Goal: Task Accomplishment & Management: Manage account settings

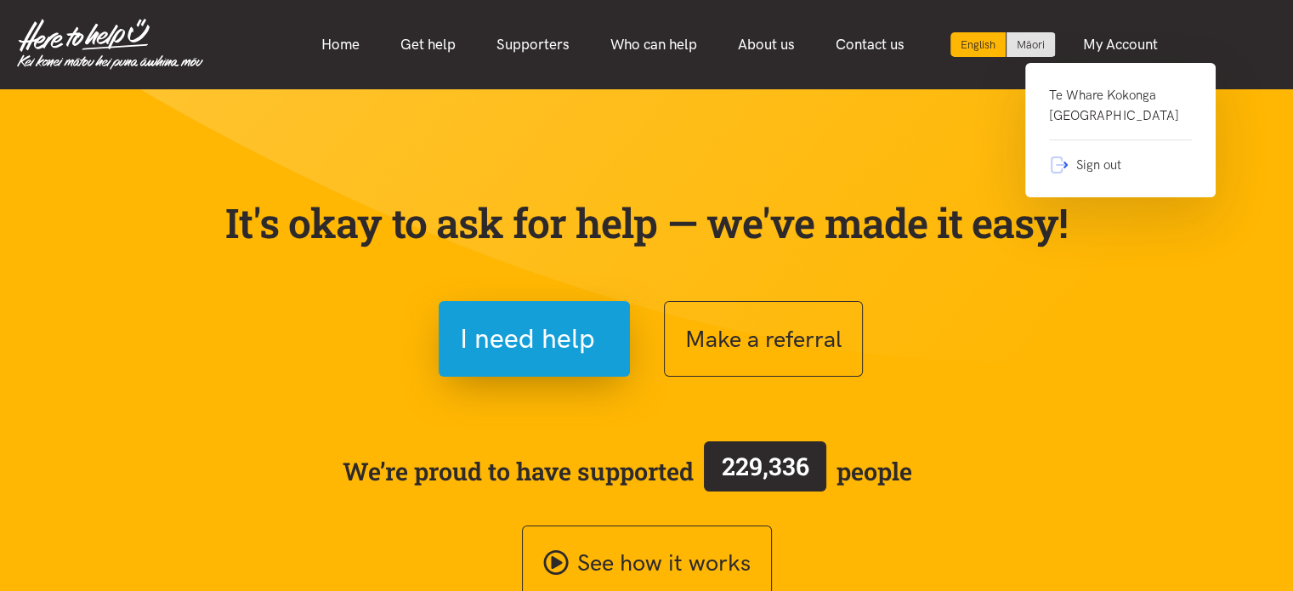
click at [1100, 117] on link "Te Whare Kokonga [GEOGRAPHIC_DATA]" at bounding box center [1120, 112] width 143 height 55
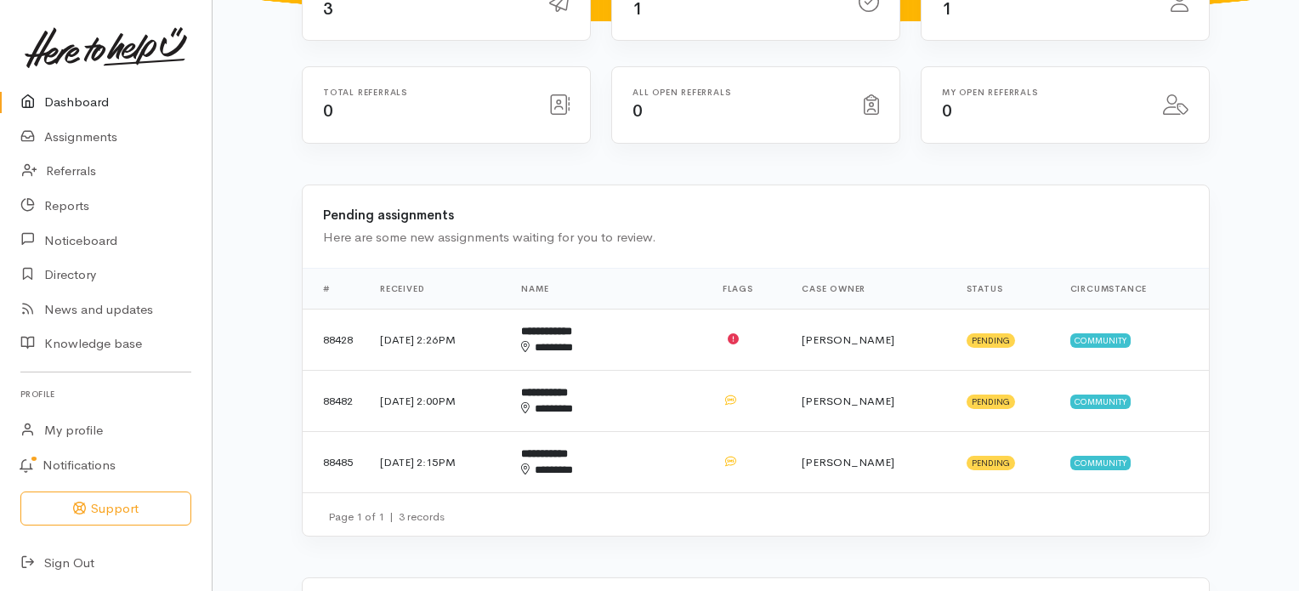
scroll to position [258, 0]
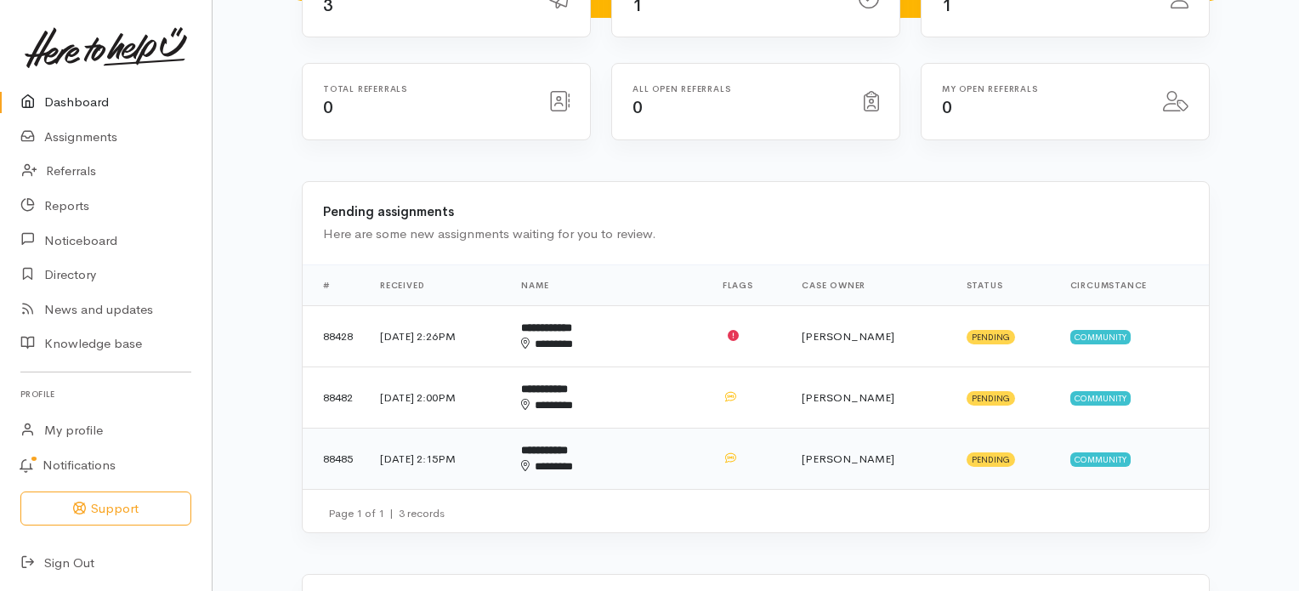
click at [568, 445] on b "**********" at bounding box center [544, 450] width 47 height 11
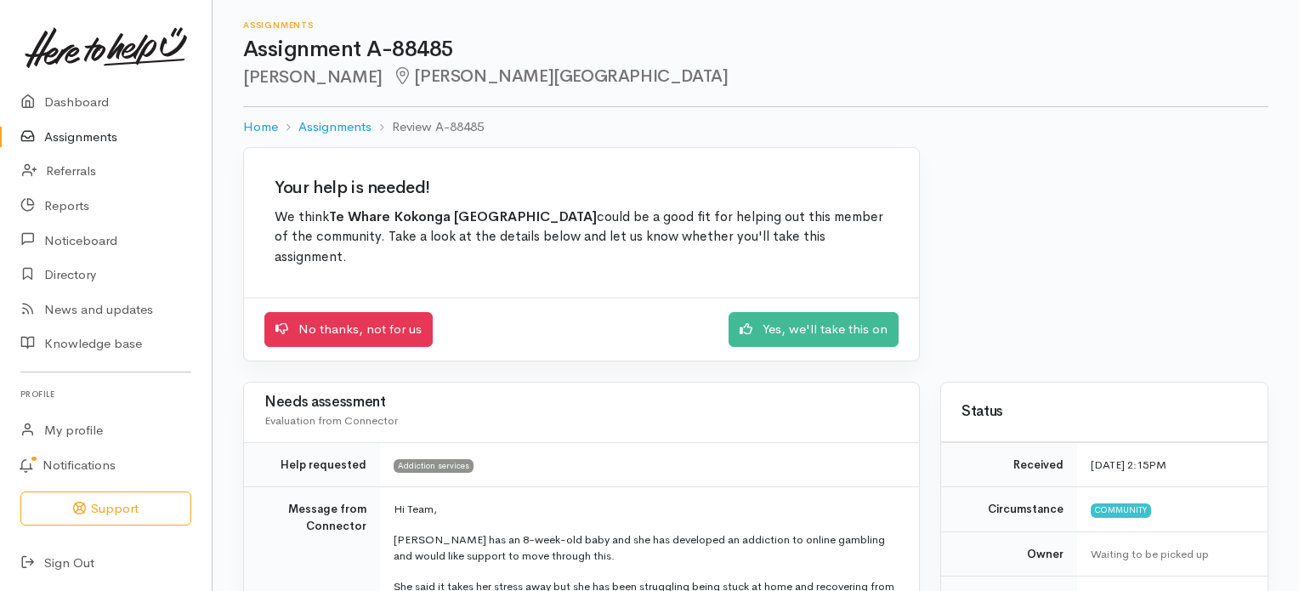
click at [91, 136] on link "Assignments" at bounding box center [106, 137] width 212 height 35
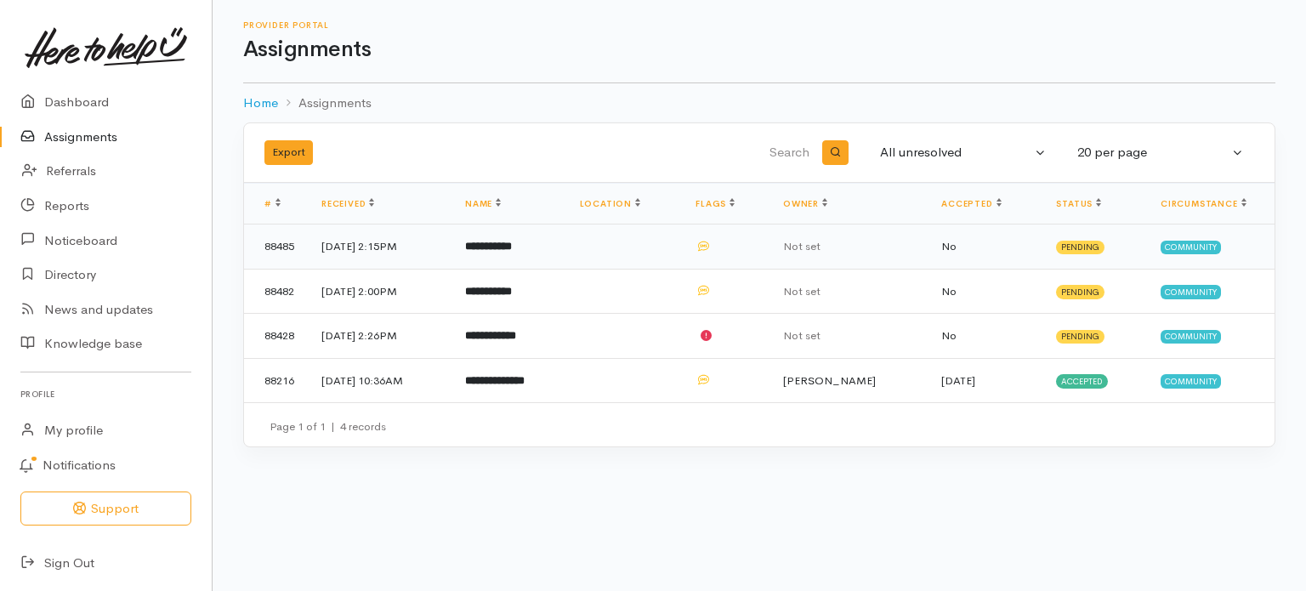
click at [512, 244] on b "**********" at bounding box center [488, 246] width 47 height 11
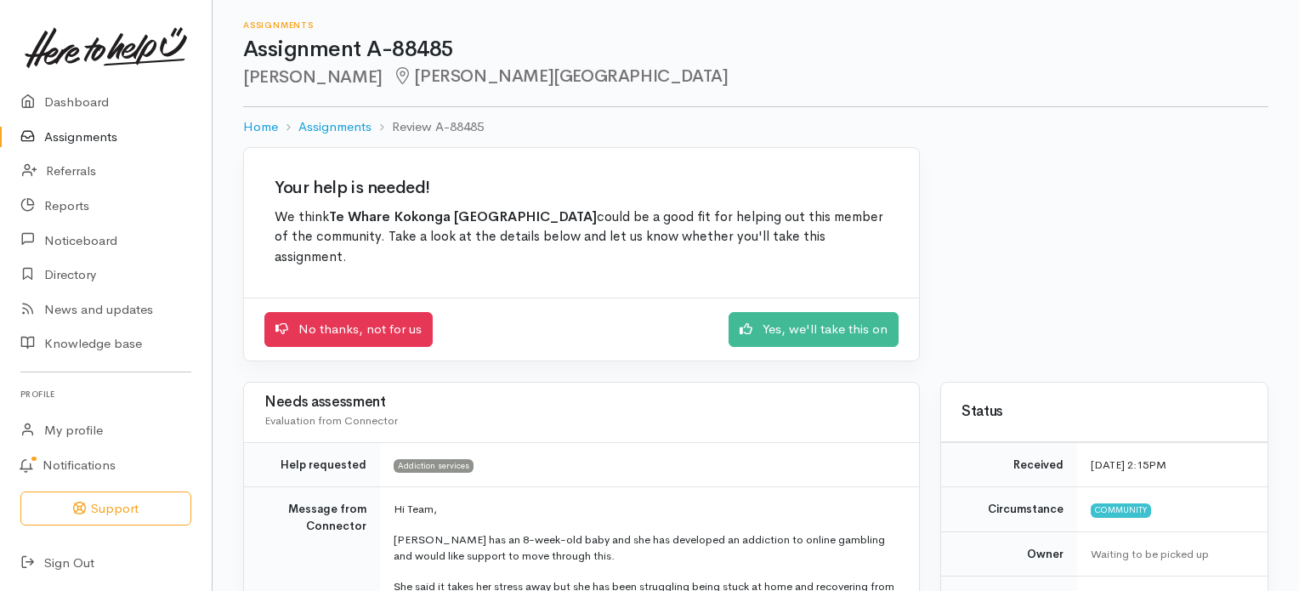
click at [84, 135] on link "Assignments" at bounding box center [106, 137] width 212 height 35
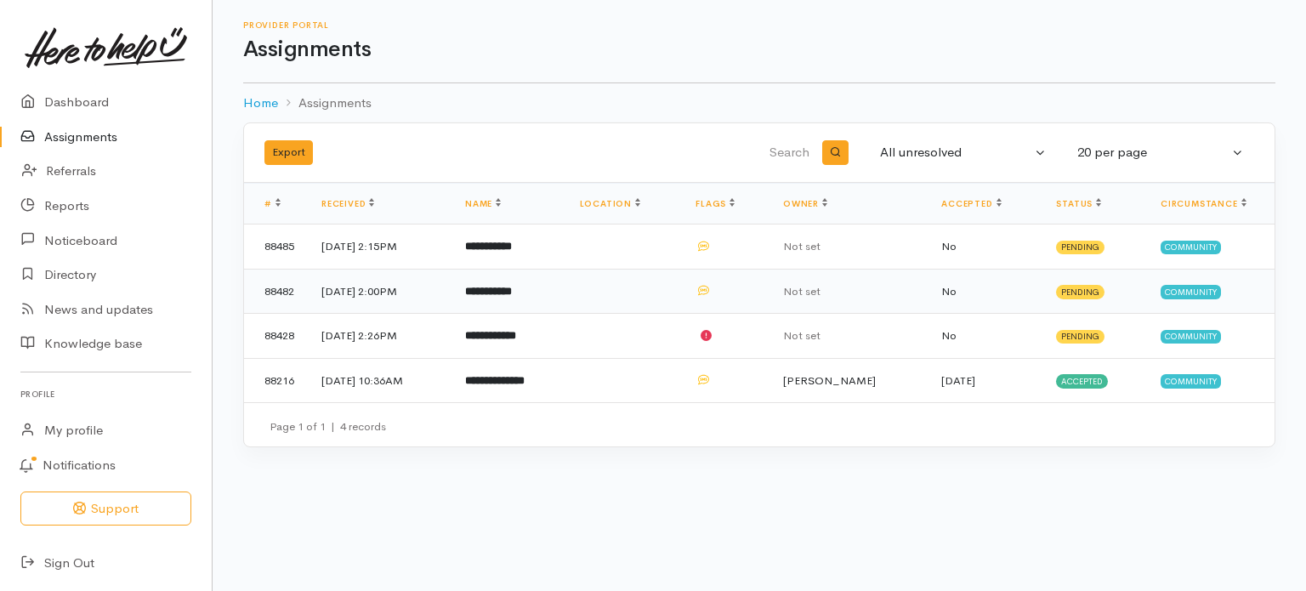
click at [405, 290] on td "[DATE] 2:00PM" at bounding box center [380, 291] width 144 height 45
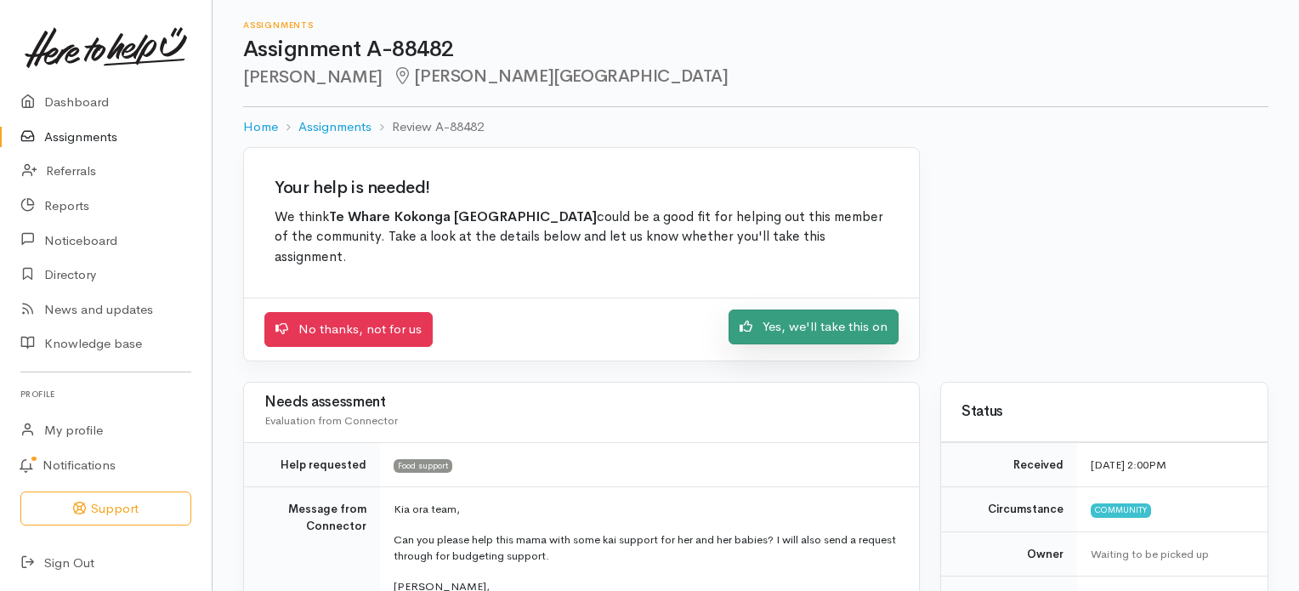
click at [797, 332] on link "Yes, we'll take this on" at bounding box center [814, 326] width 170 height 35
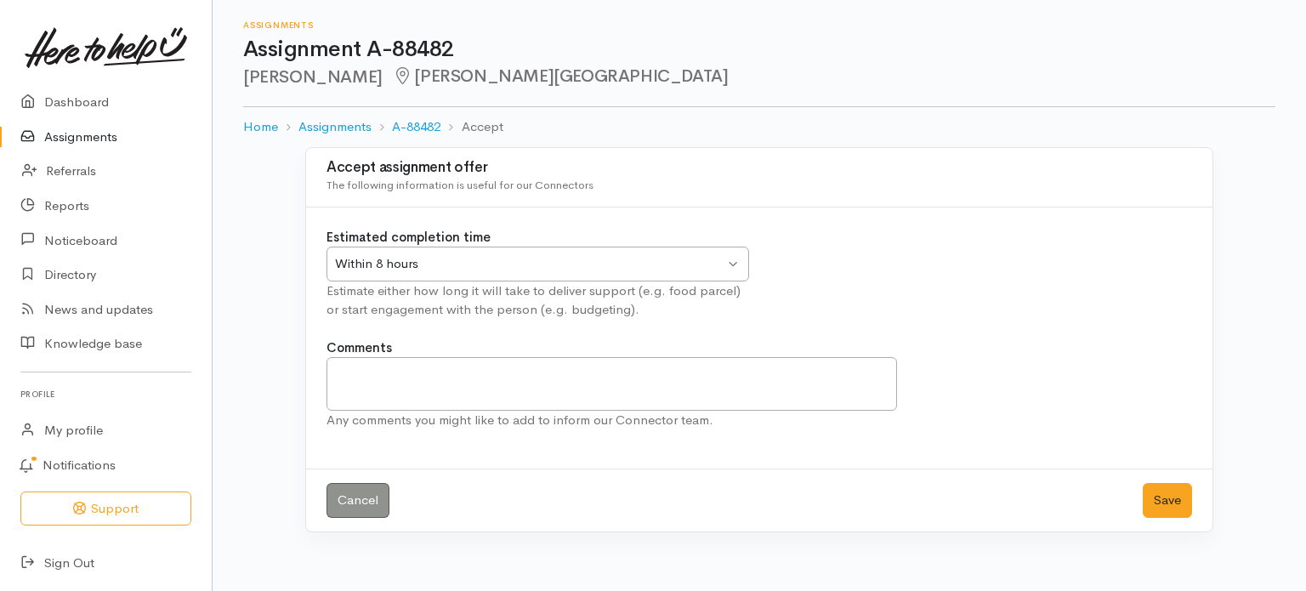
click at [733, 261] on div "Within 8 hours Within 8 hours" at bounding box center [537, 264] width 422 height 35
click at [1164, 496] on button "Save" at bounding box center [1167, 500] width 49 height 35
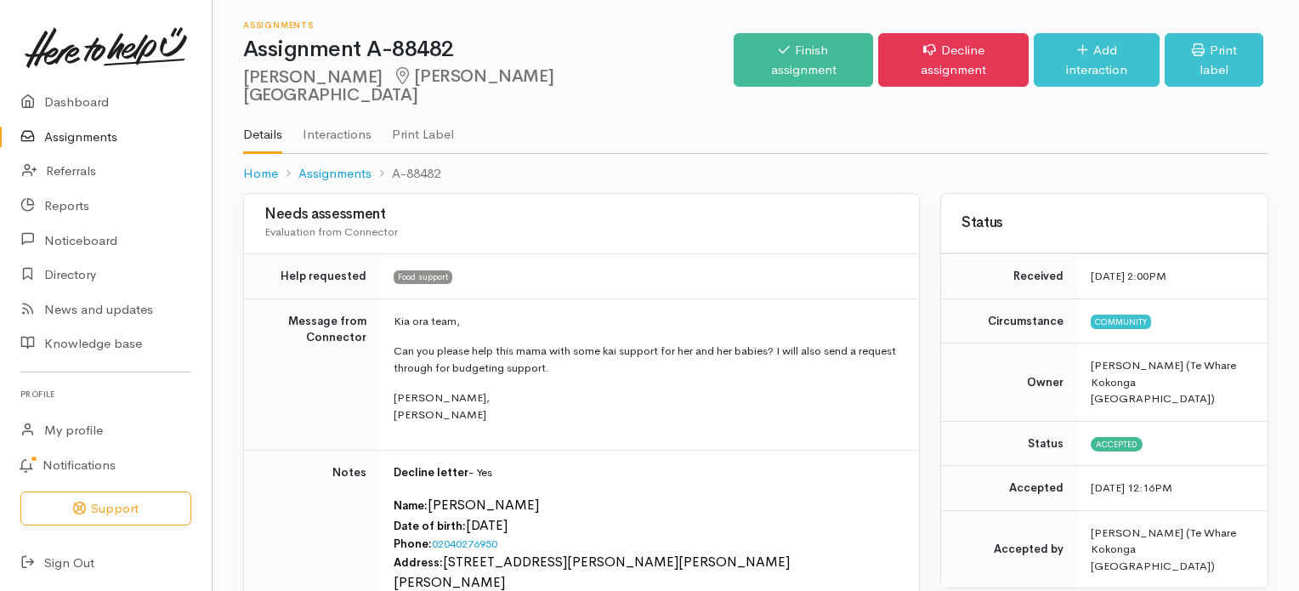
click at [100, 136] on link "Assignments" at bounding box center [106, 137] width 212 height 35
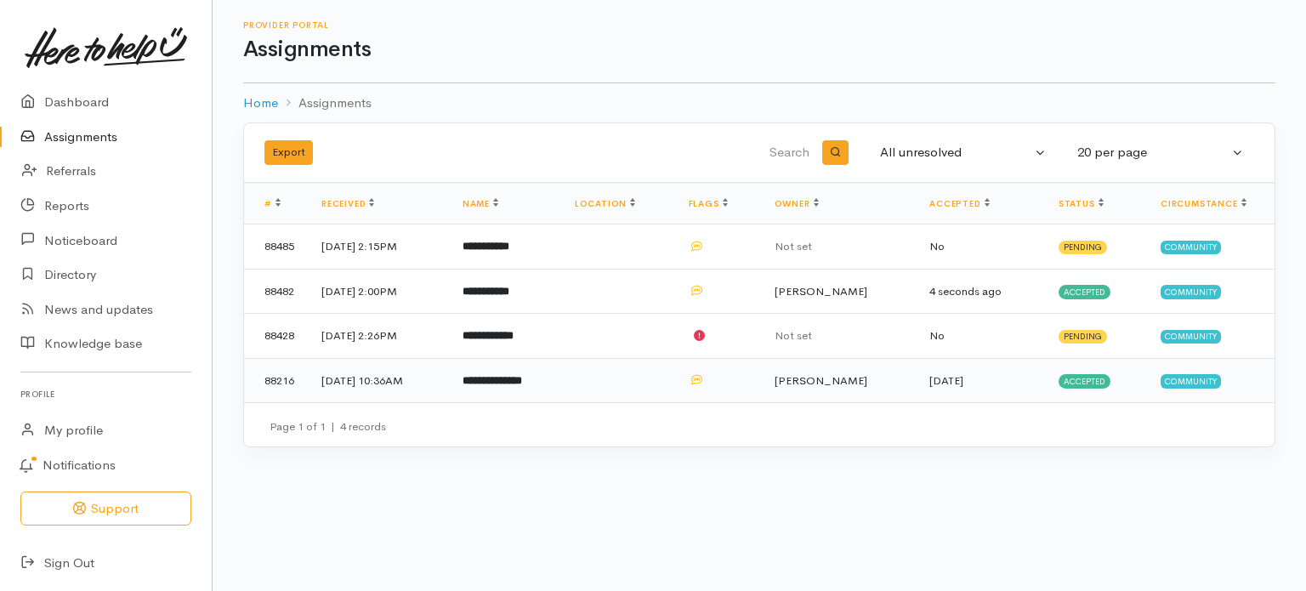
click at [514, 377] on b "**********" at bounding box center [492, 380] width 60 height 11
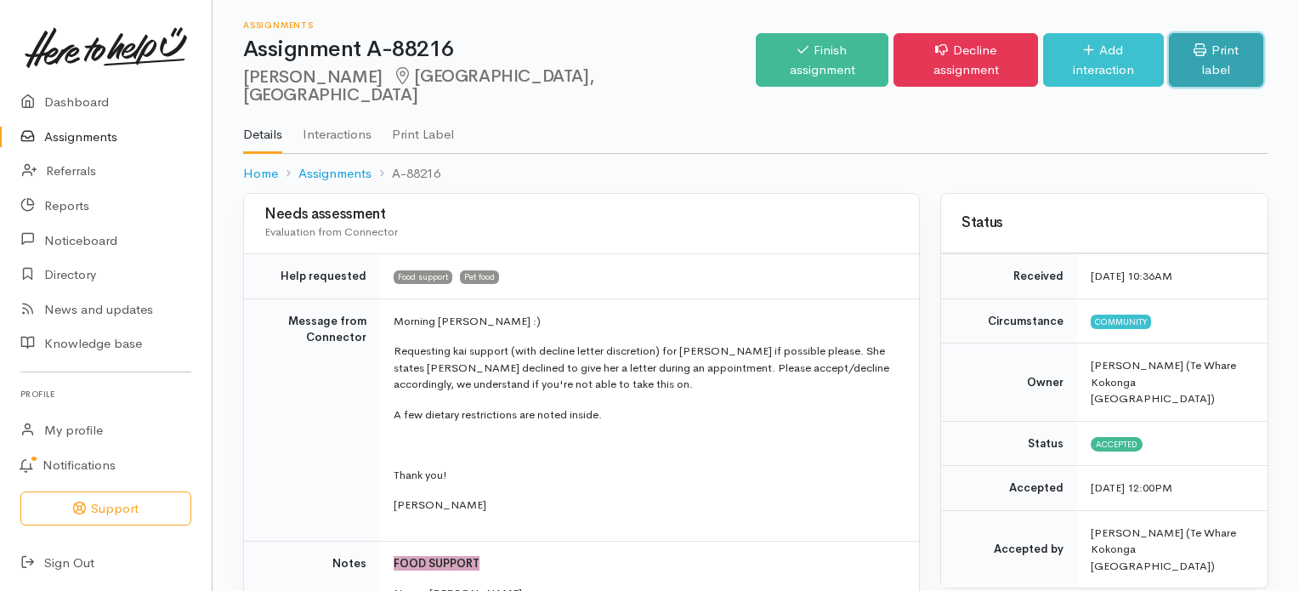
click at [1199, 54] on link "Print label" at bounding box center [1216, 60] width 94 height 54
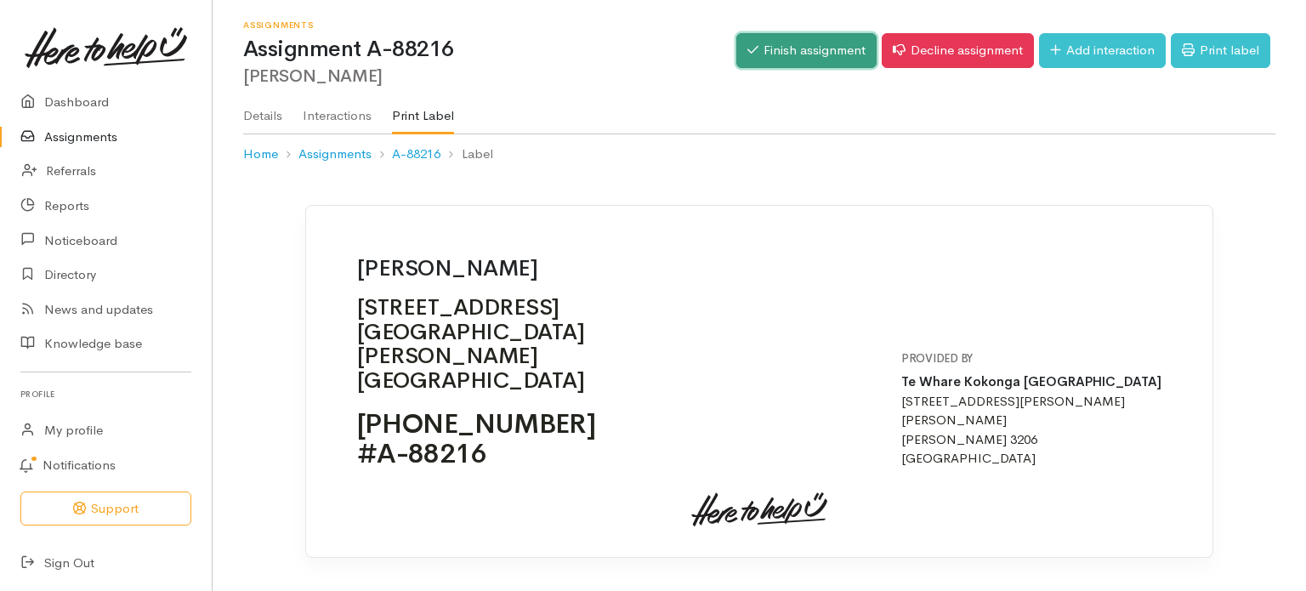
click at [787, 57] on link "Finish assignment" at bounding box center [806, 50] width 140 height 35
click at [75, 136] on link "Assignments" at bounding box center [106, 137] width 212 height 35
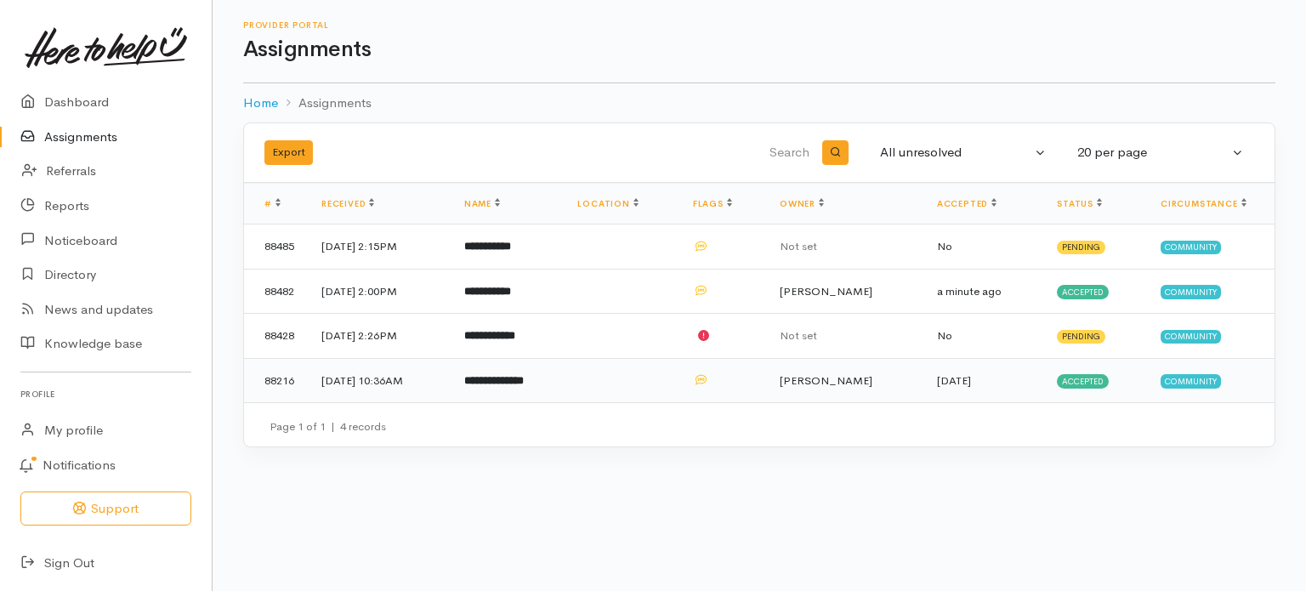
click at [508, 378] on b "**********" at bounding box center [494, 380] width 60 height 11
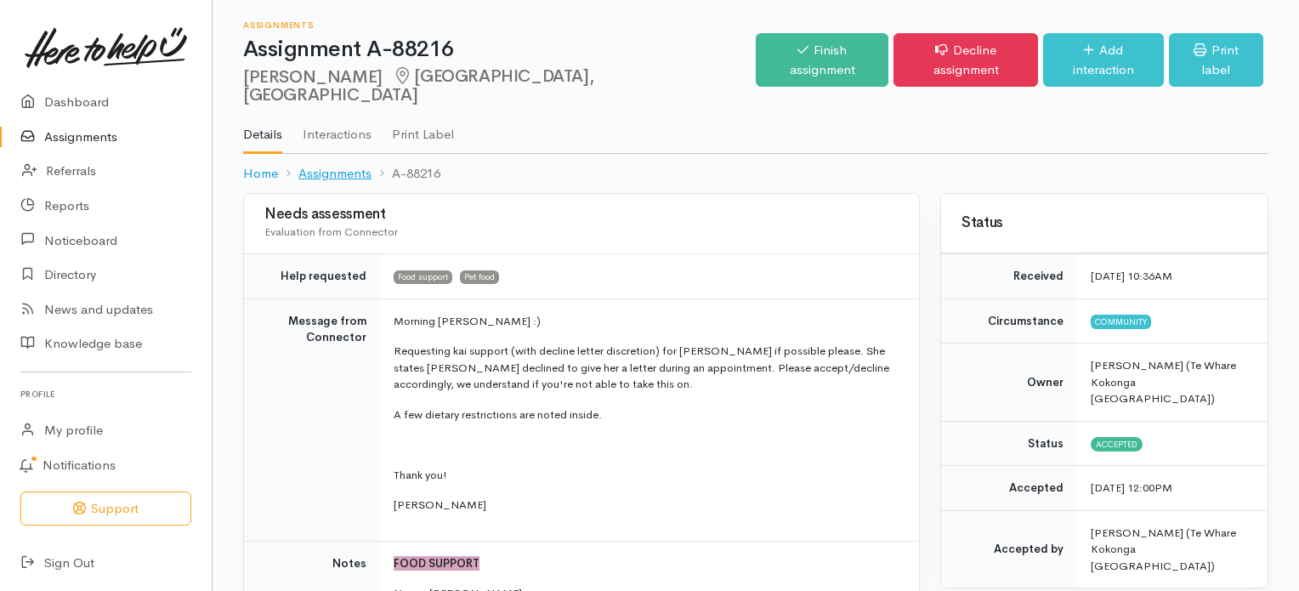
click at [331, 164] on link "Assignments" at bounding box center [334, 174] width 73 height 20
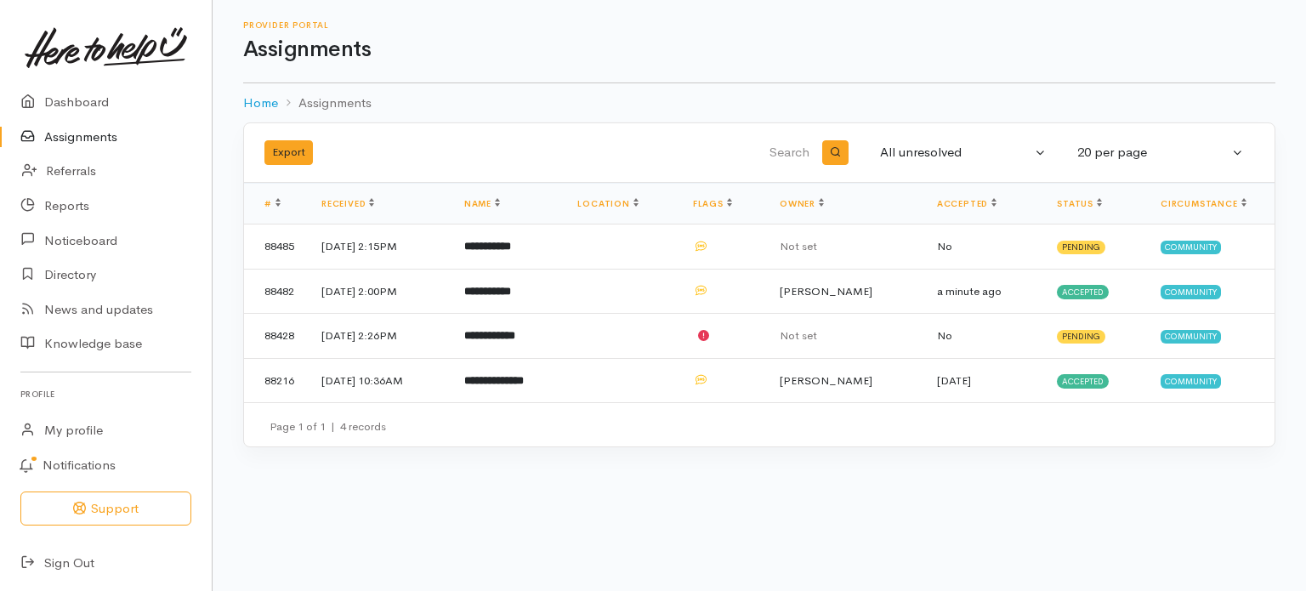
click at [105, 134] on link "Assignments" at bounding box center [106, 137] width 212 height 35
click at [524, 378] on b "**********" at bounding box center [494, 380] width 60 height 11
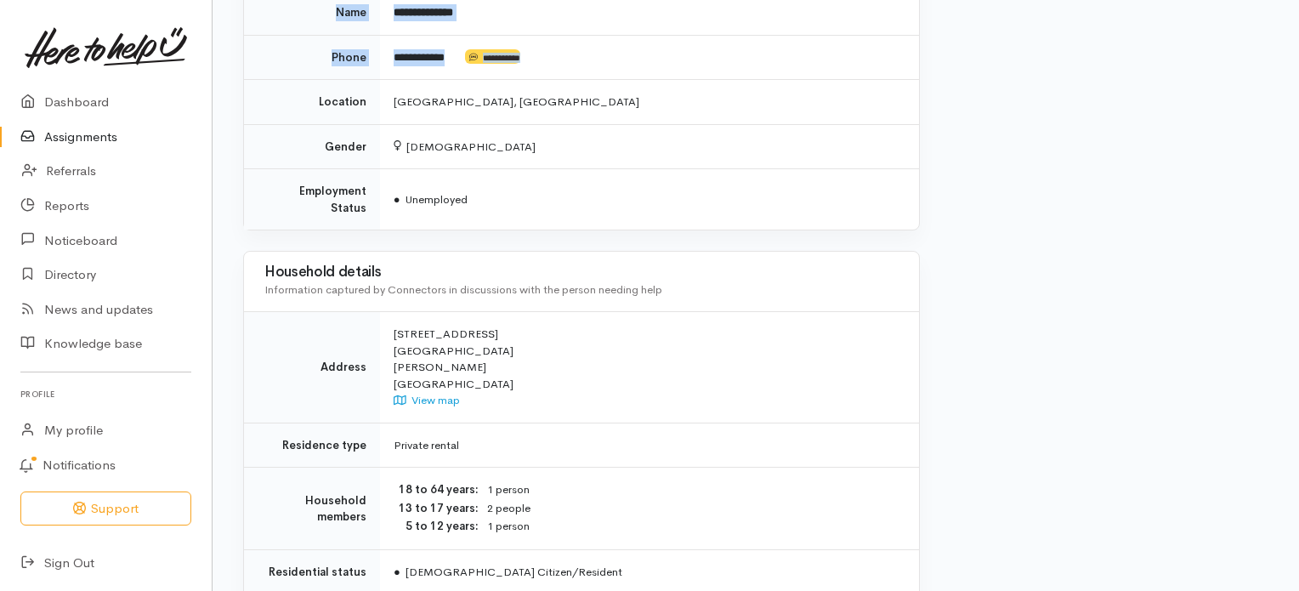
scroll to position [1198, 0]
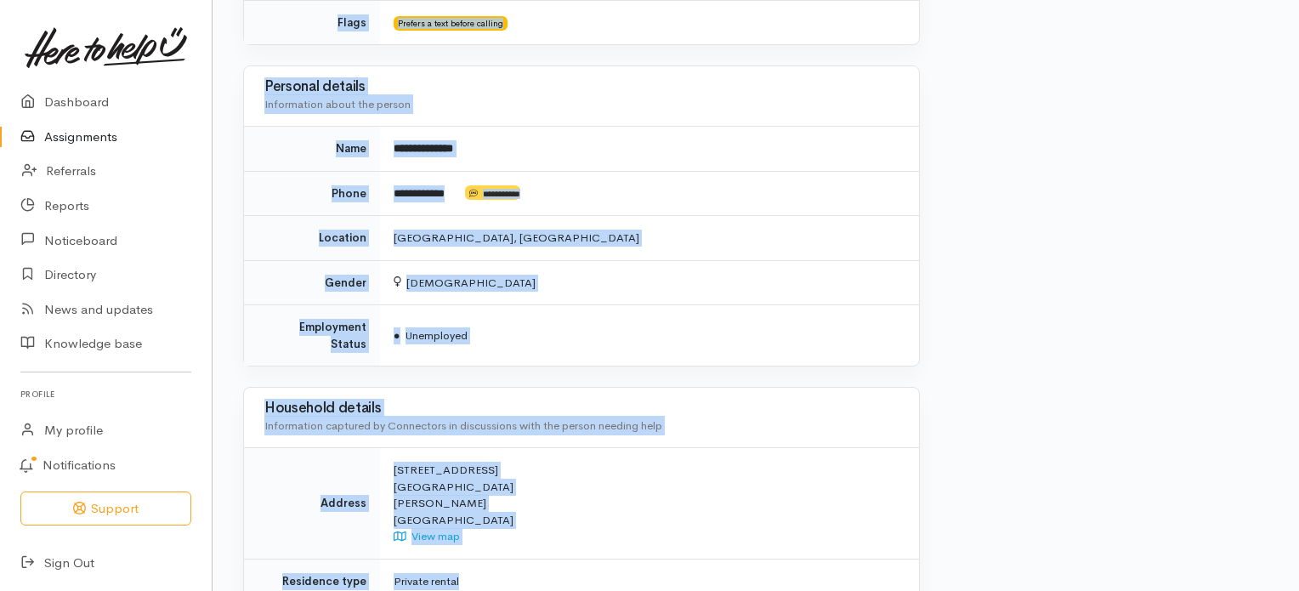
drag, startPoint x: 244, startPoint y: 26, endPoint x: 605, endPoint y: 523, distance: 614.7
copy div "Assignments Assignment A-88216 Deborah Welson Glenview, Hamilton Options Finish…"
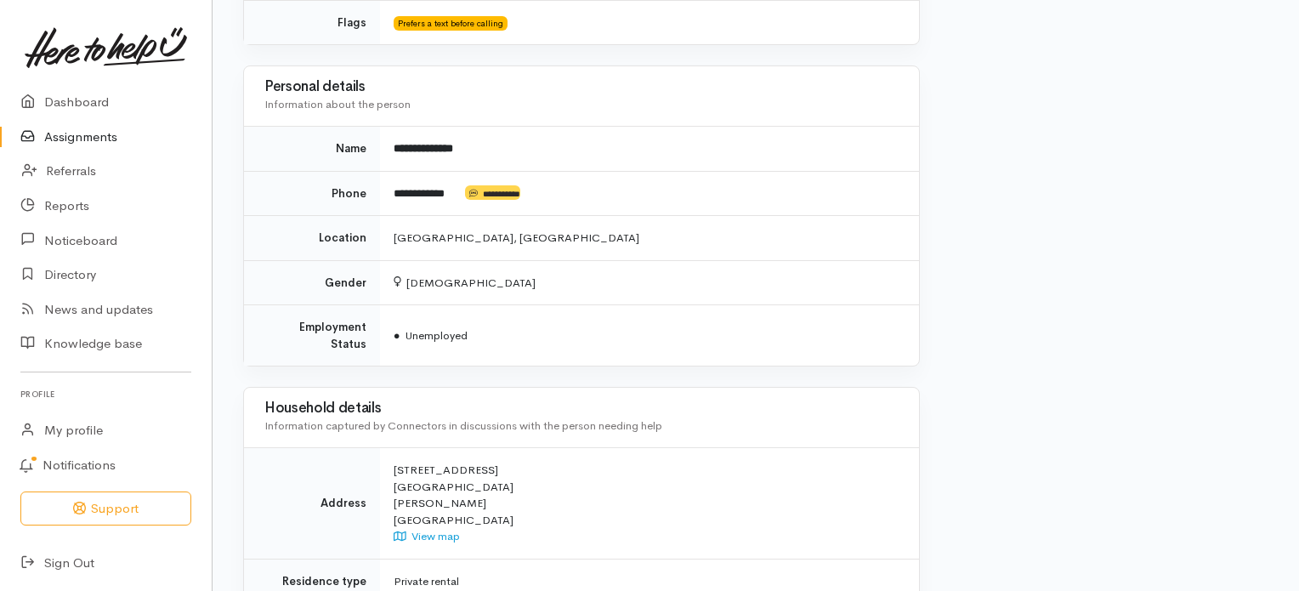
click at [967, 353] on div "Status Received 1 Sep 2025 10:36AM Circumstance Community Owner Mel Dickinson (…" at bounding box center [1104, 16] width 349 height 2042
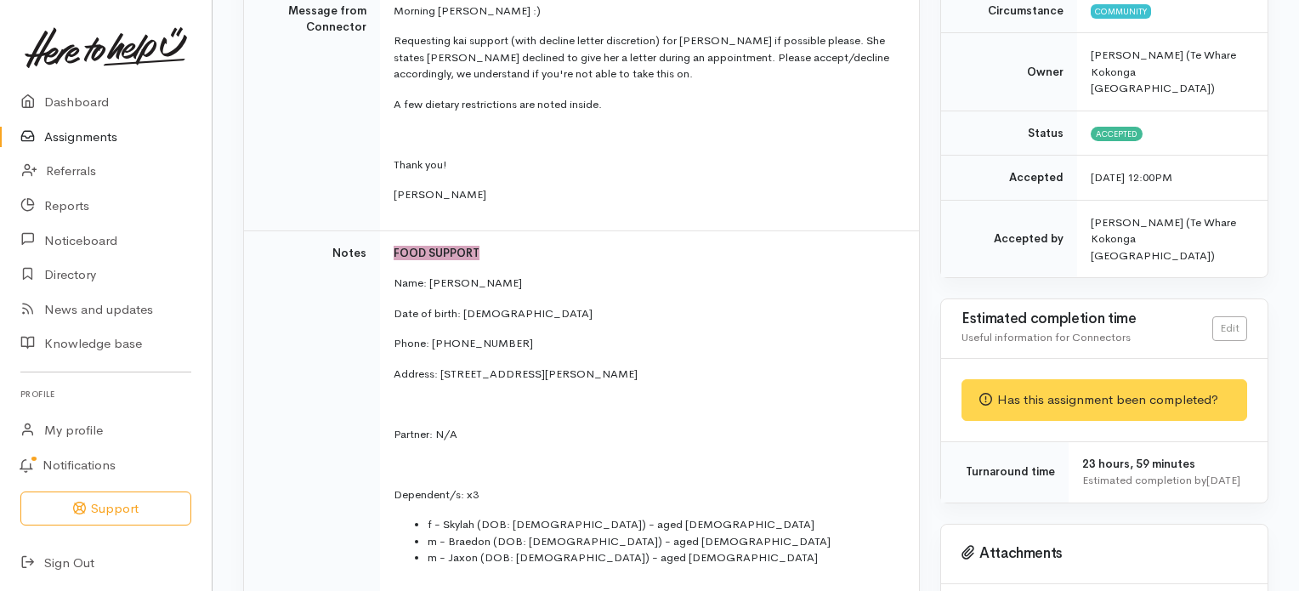
scroll to position [0, 0]
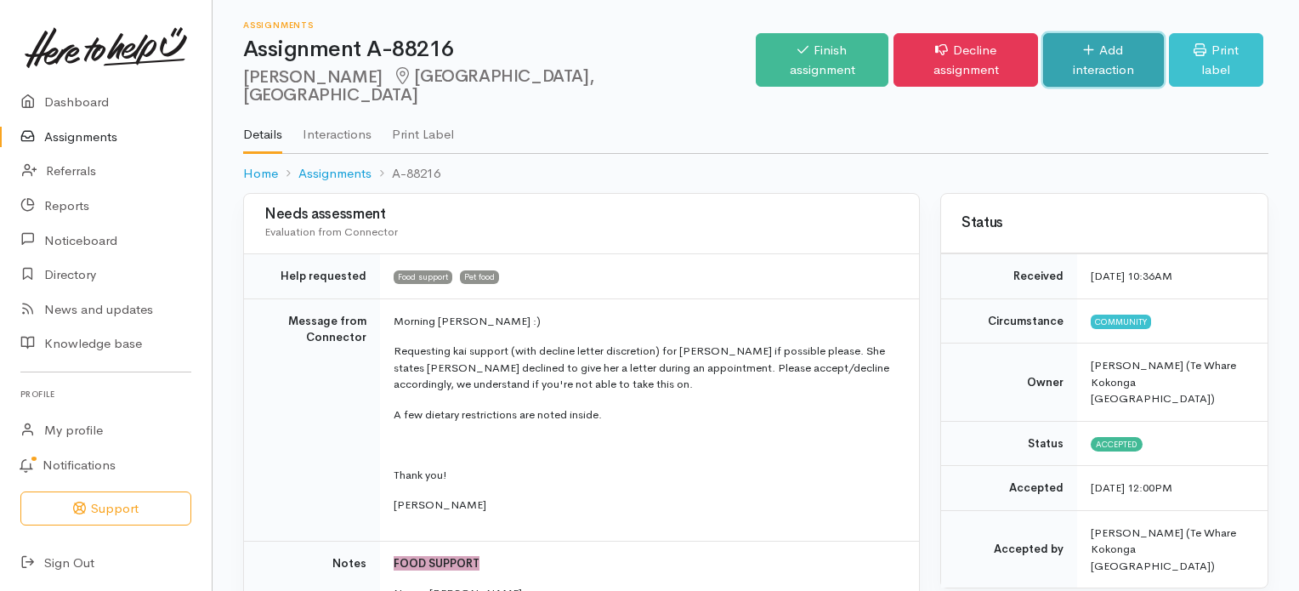
click at [1092, 49] on link "Add interaction" at bounding box center [1103, 60] width 121 height 54
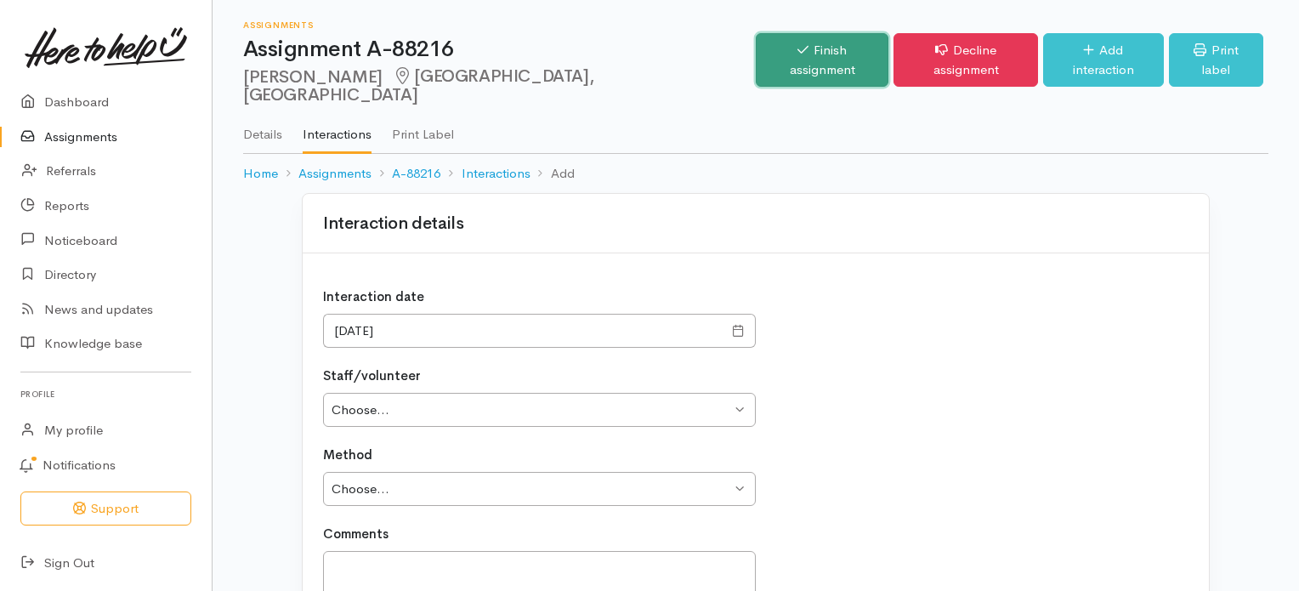
click at [780, 56] on link "Finish assignment" at bounding box center [822, 60] width 133 height 54
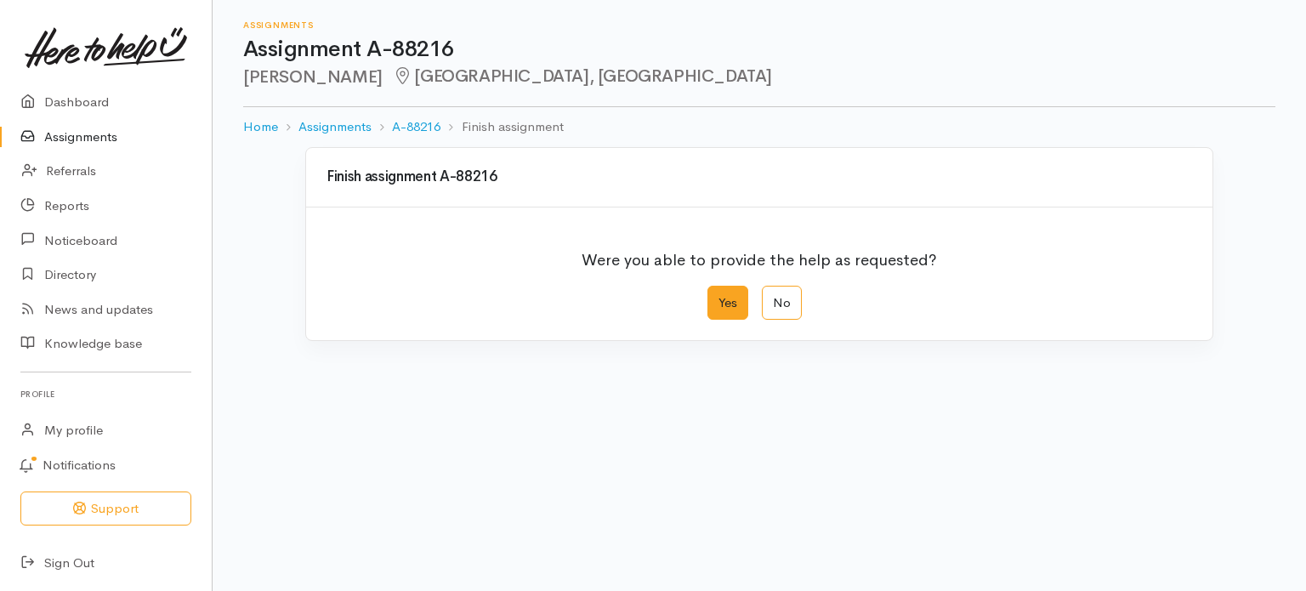
click at [731, 302] on label "Yes" at bounding box center [727, 303] width 41 height 35
click at [718, 297] on input "Yes" at bounding box center [712, 291] width 11 height 11
radio input "true"
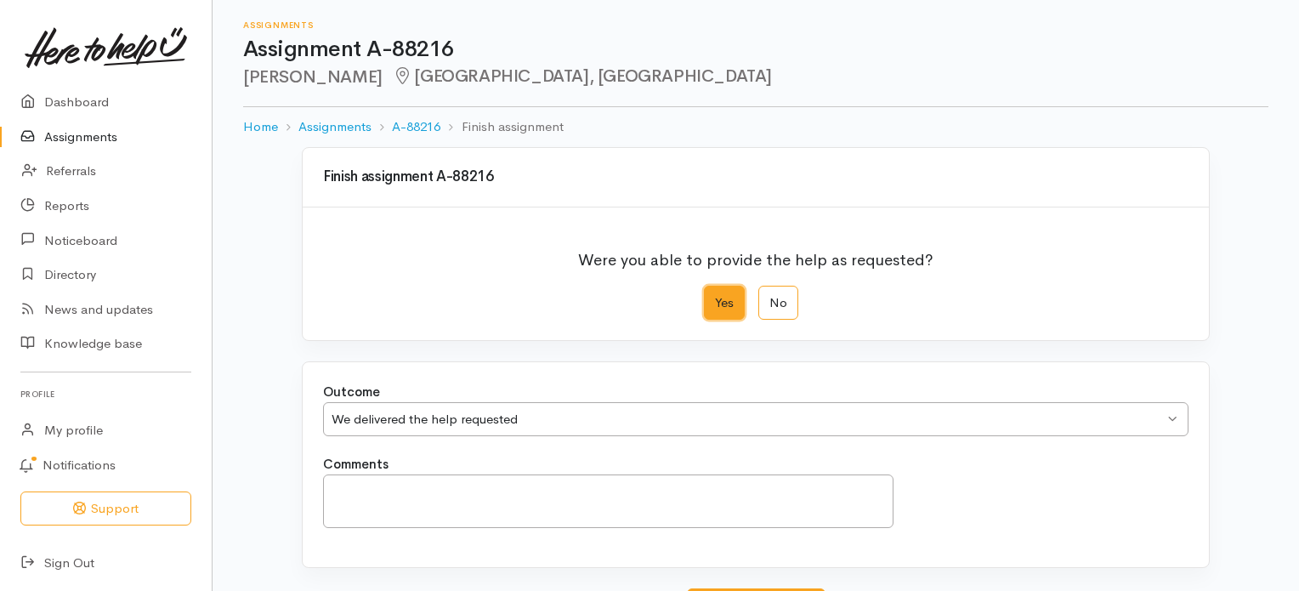
scroll to position [146, 0]
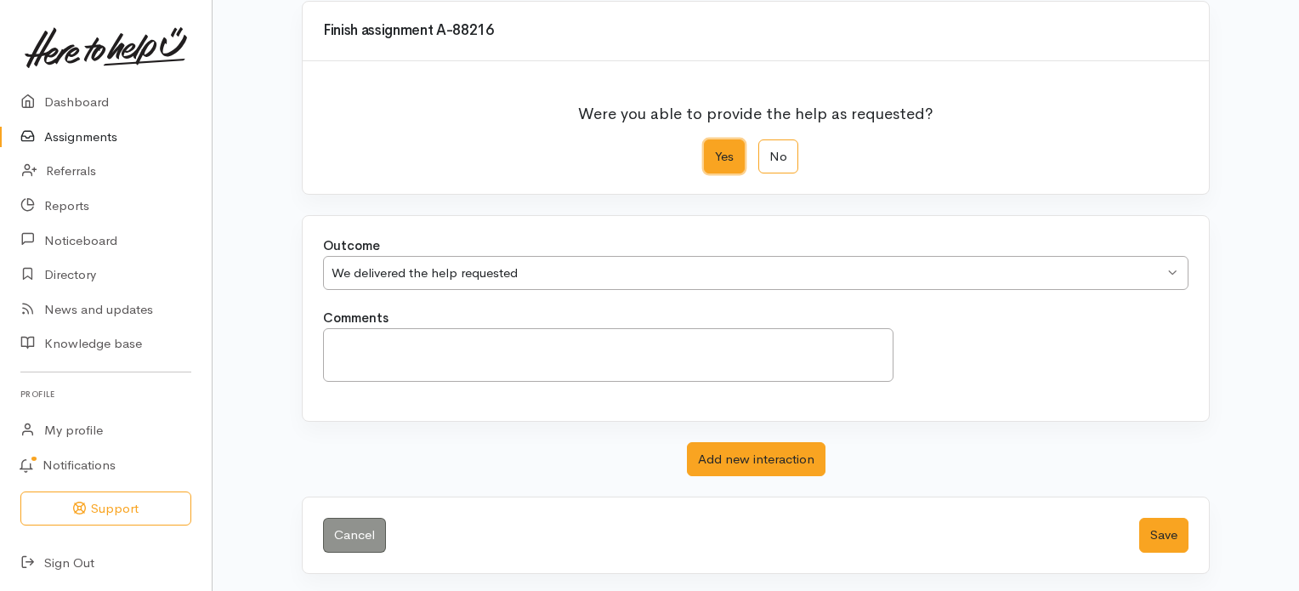
click at [1171, 269] on div "We delivered the help requested We delivered the help requested" at bounding box center [755, 273] width 865 height 35
click at [1161, 526] on button "Save" at bounding box center [1163, 535] width 49 height 35
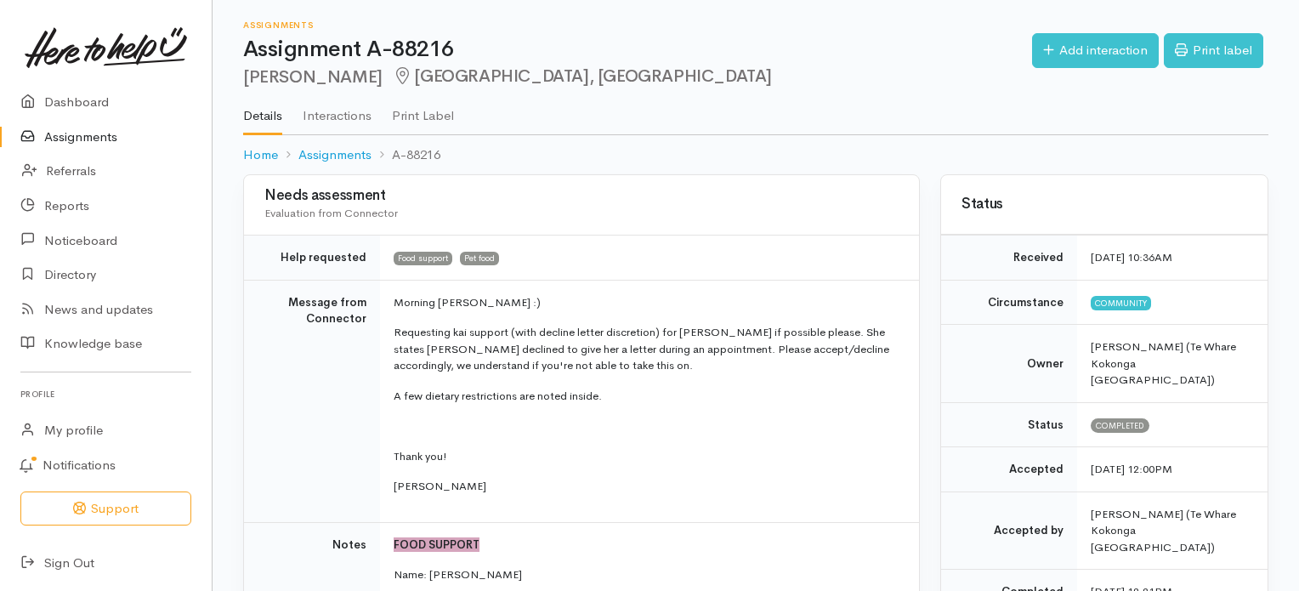
click at [88, 138] on link "Assignments" at bounding box center [106, 137] width 212 height 35
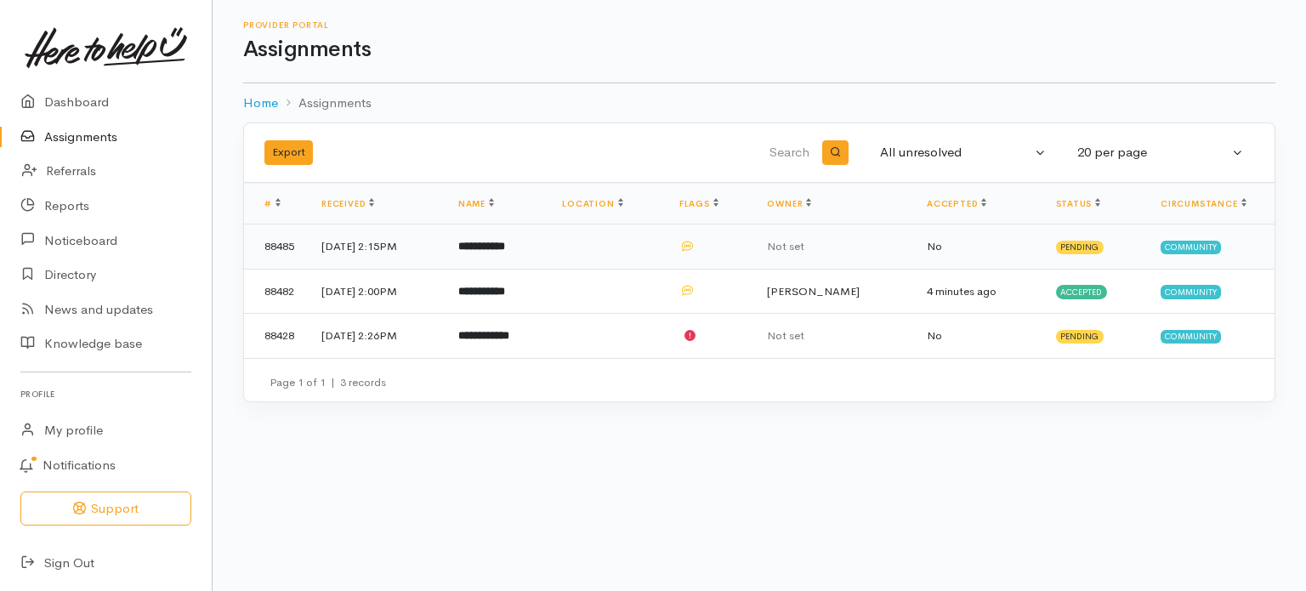
click at [505, 241] on b "**********" at bounding box center [481, 246] width 47 height 11
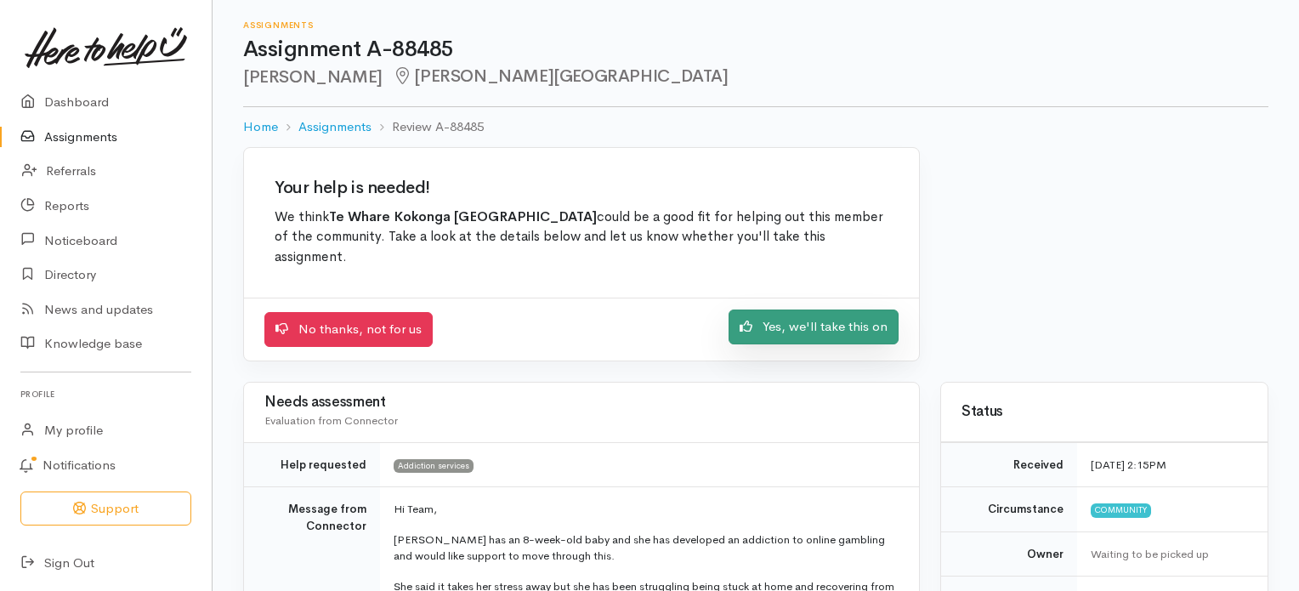
click at [807, 331] on link "Yes, we'll take this on" at bounding box center [814, 326] width 170 height 35
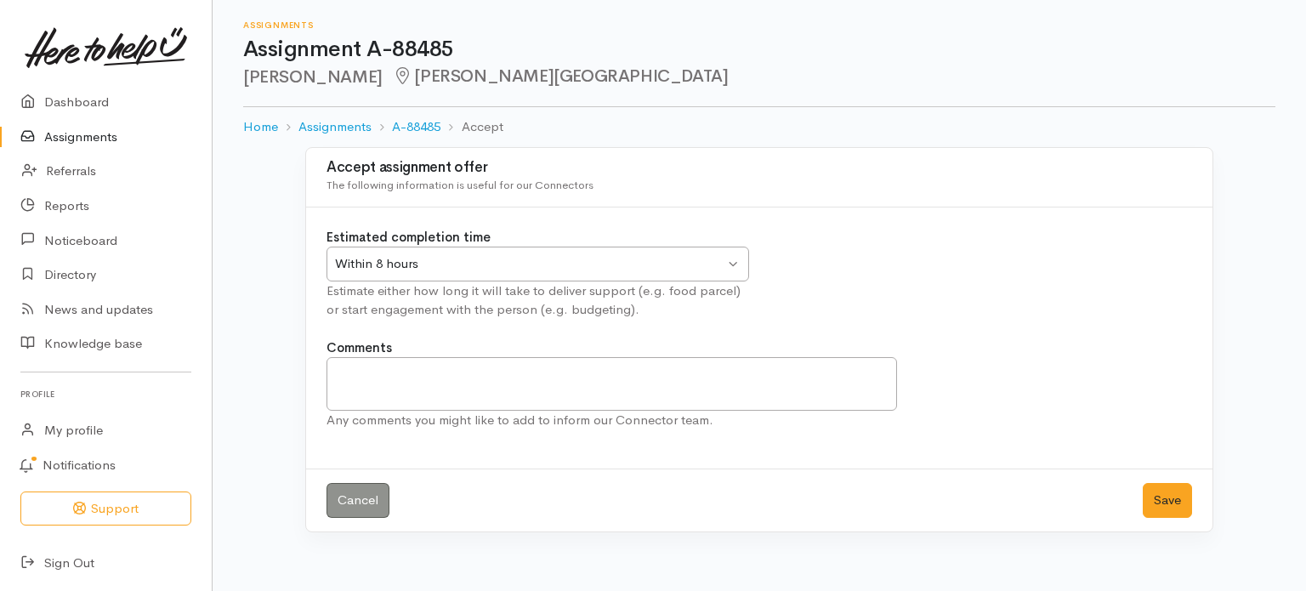
click at [735, 260] on div "Within 8 hours Within 8 hours" at bounding box center [537, 264] width 422 height 35
click at [1171, 495] on button "Save" at bounding box center [1167, 500] width 49 height 35
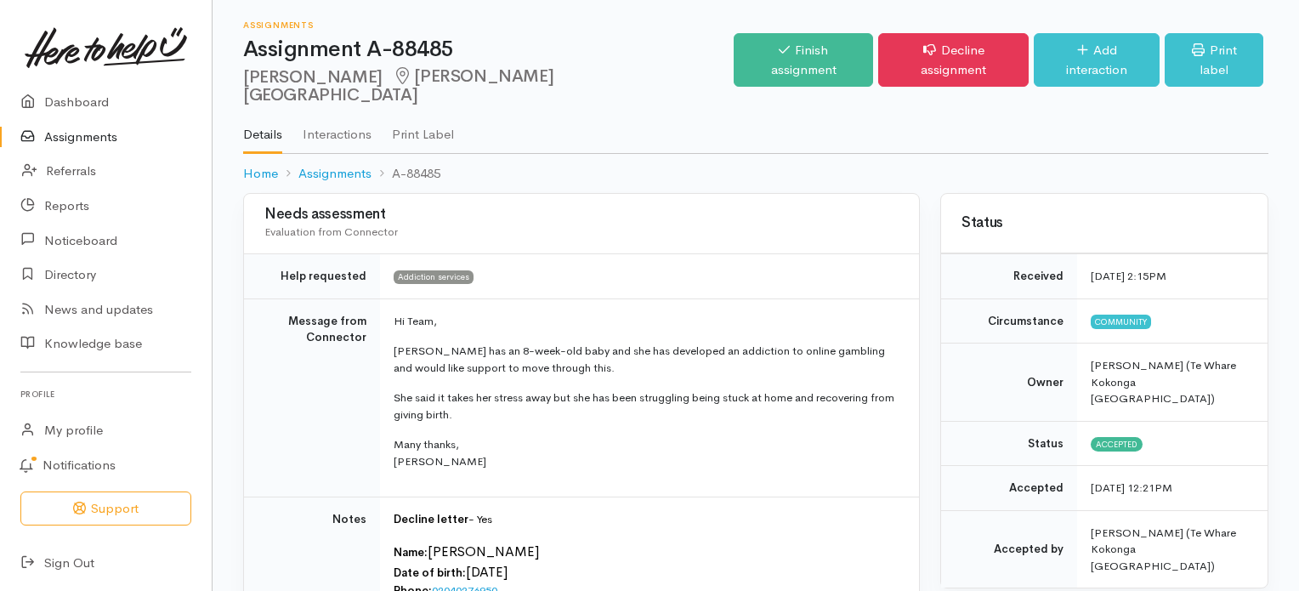
click at [88, 136] on link "Assignments" at bounding box center [106, 137] width 212 height 35
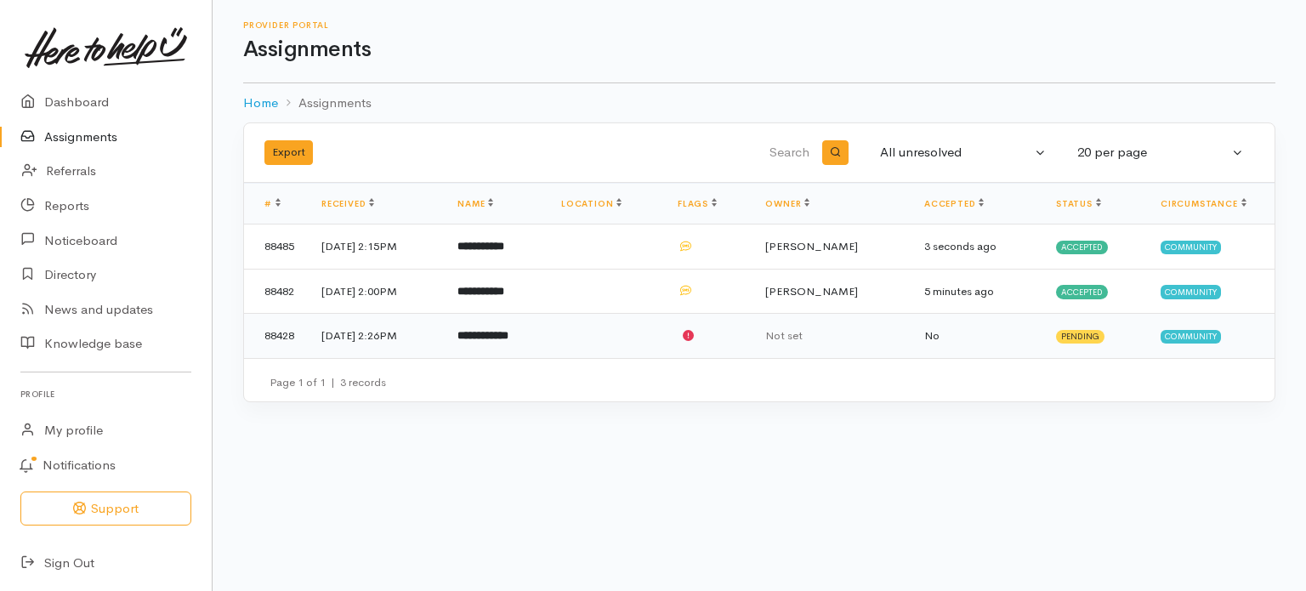
click at [508, 335] on b "**********" at bounding box center [482, 335] width 51 height 11
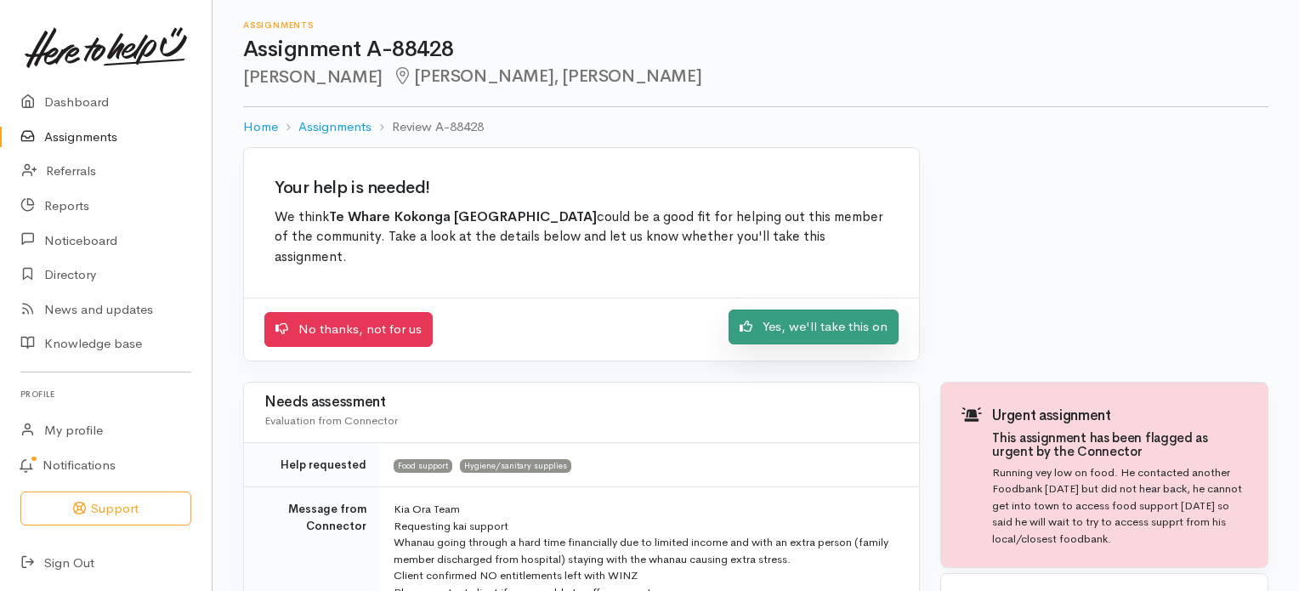
click at [809, 326] on link "Yes, we'll take this on" at bounding box center [814, 326] width 170 height 35
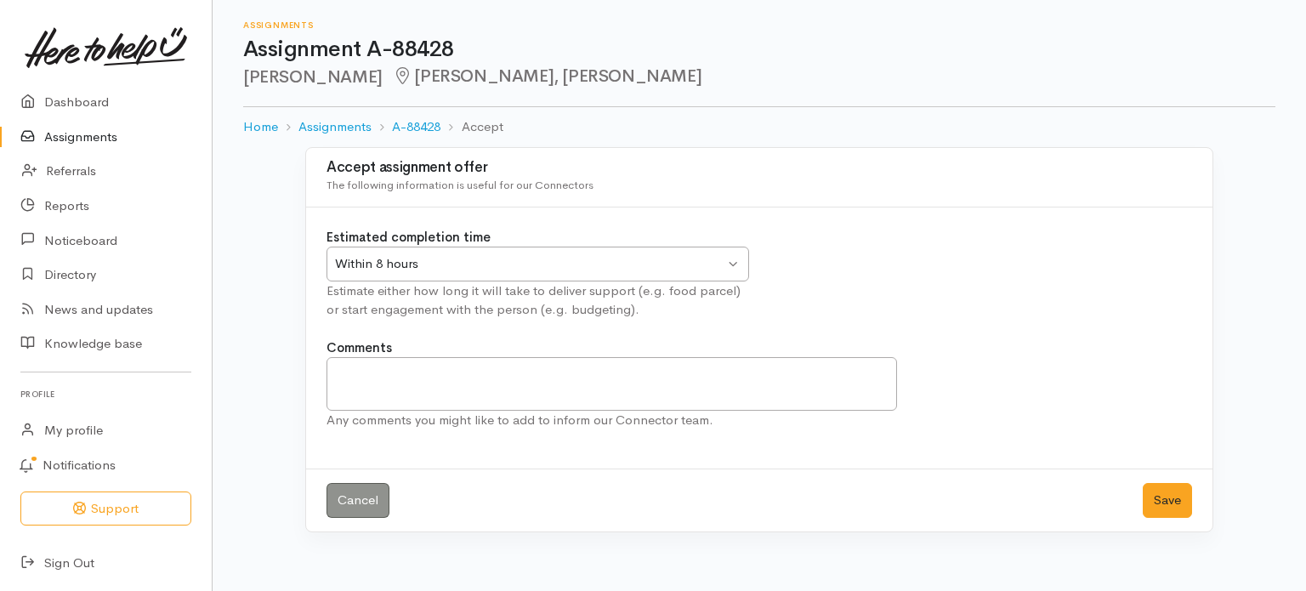
click at [731, 262] on div "Within 8 hours Within 8 hours" at bounding box center [537, 264] width 422 height 35
click at [1171, 501] on button "Save" at bounding box center [1167, 500] width 49 height 35
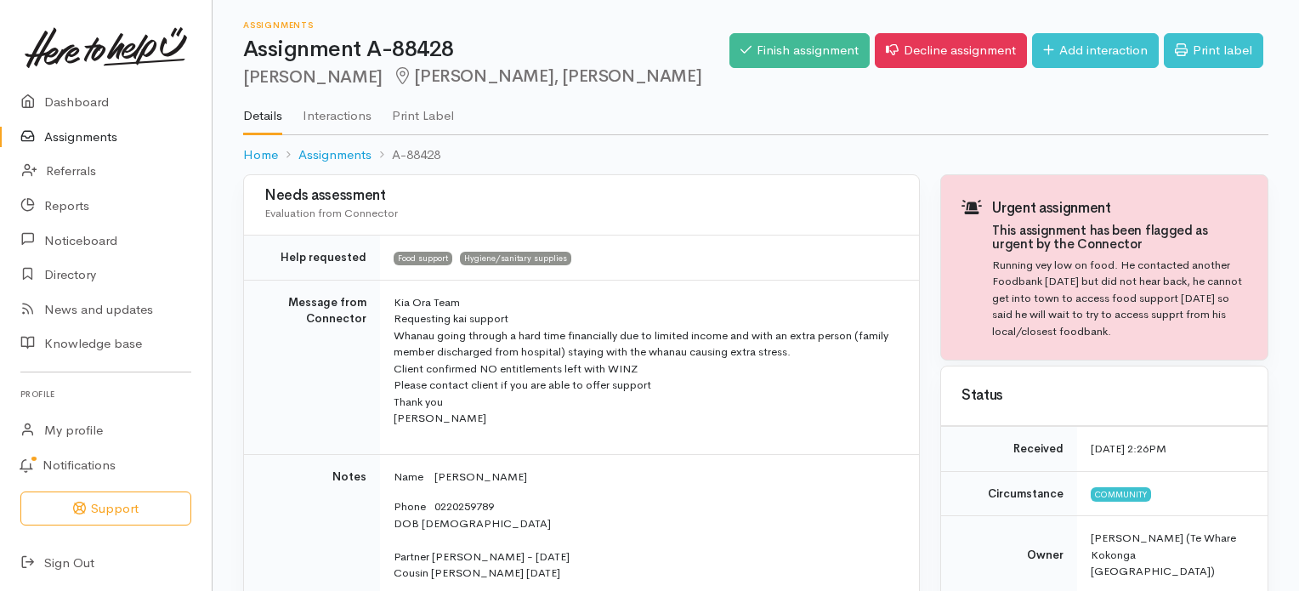
click at [85, 133] on link "Assignments" at bounding box center [106, 137] width 212 height 35
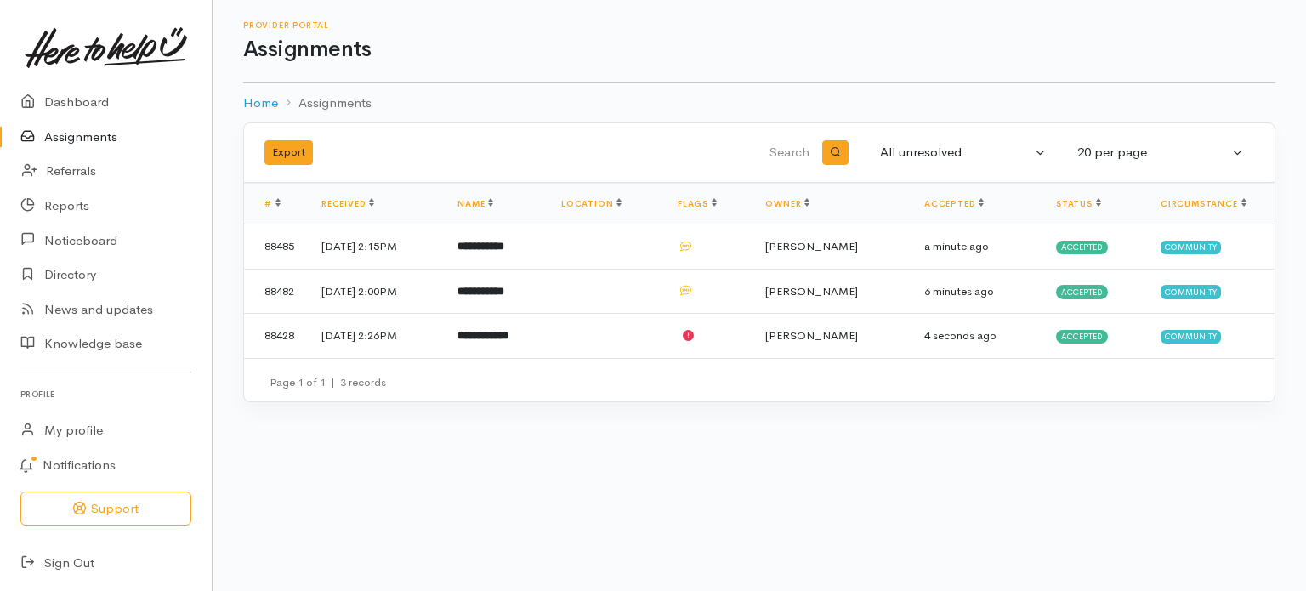
click at [313, 157] on div "Export" at bounding box center [405, 152] width 303 height 25
click at [503, 334] on b "**********" at bounding box center [482, 335] width 51 height 11
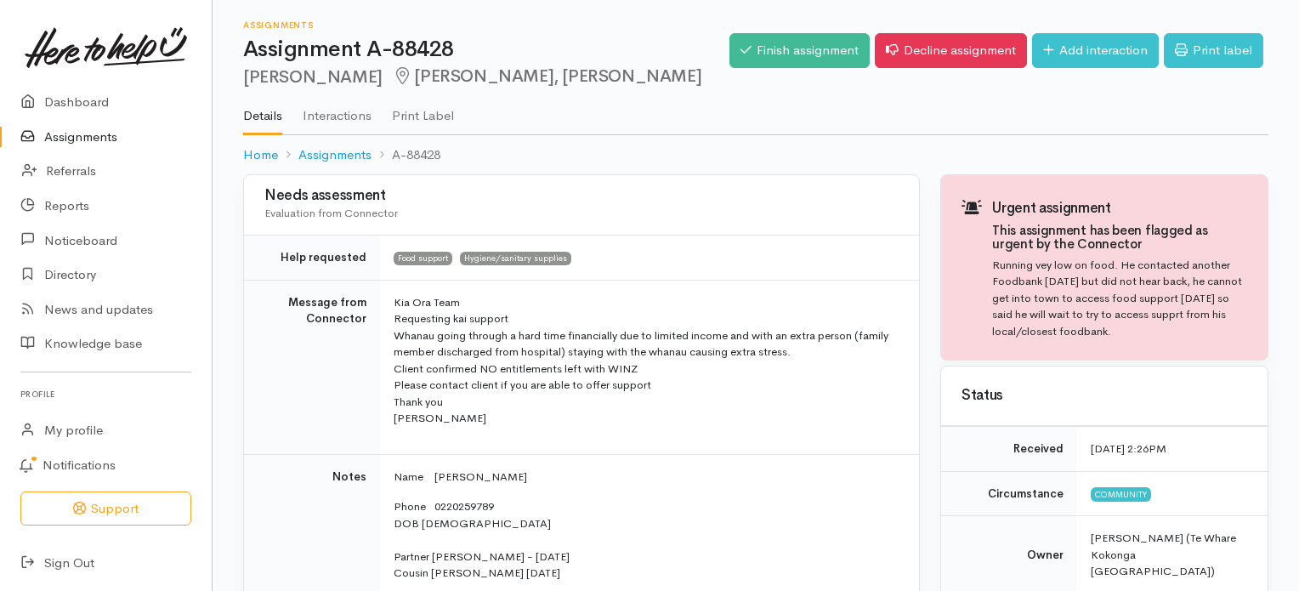
click at [79, 139] on link "Assignments" at bounding box center [106, 137] width 212 height 35
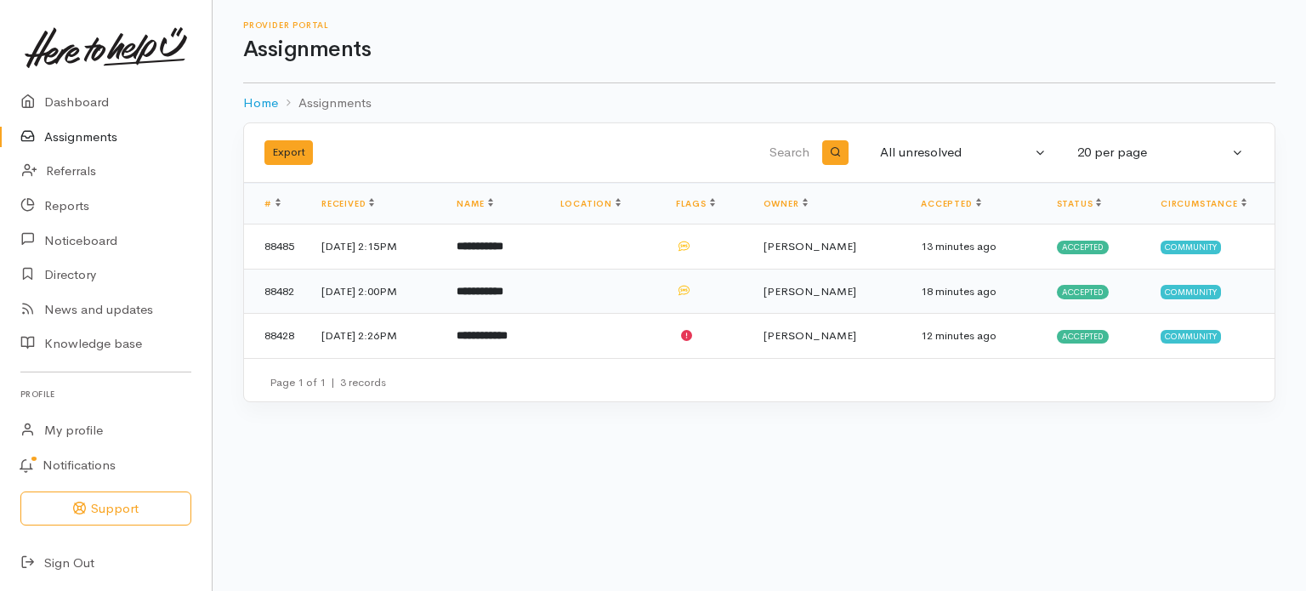
click at [503, 291] on b "**********" at bounding box center [479, 291] width 47 height 11
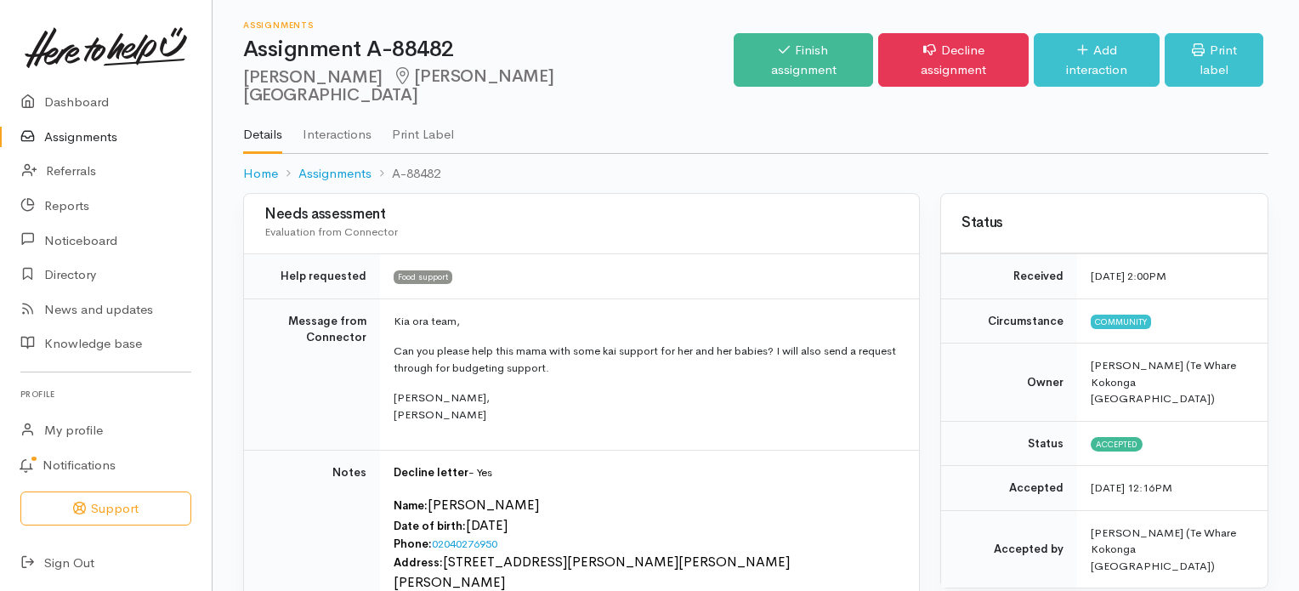
click at [89, 135] on link "Assignments" at bounding box center [106, 137] width 212 height 35
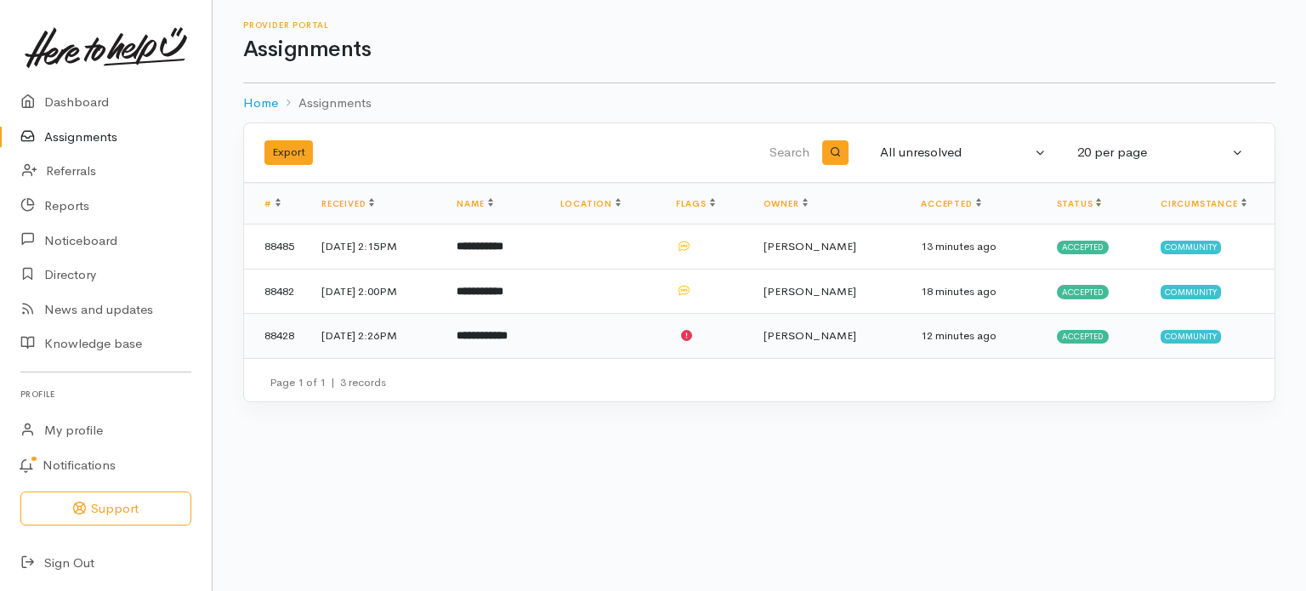
click at [415, 334] on td "4 Sep 2025, 2:26PM" at bounding box center [375, 336] width 135 height 44
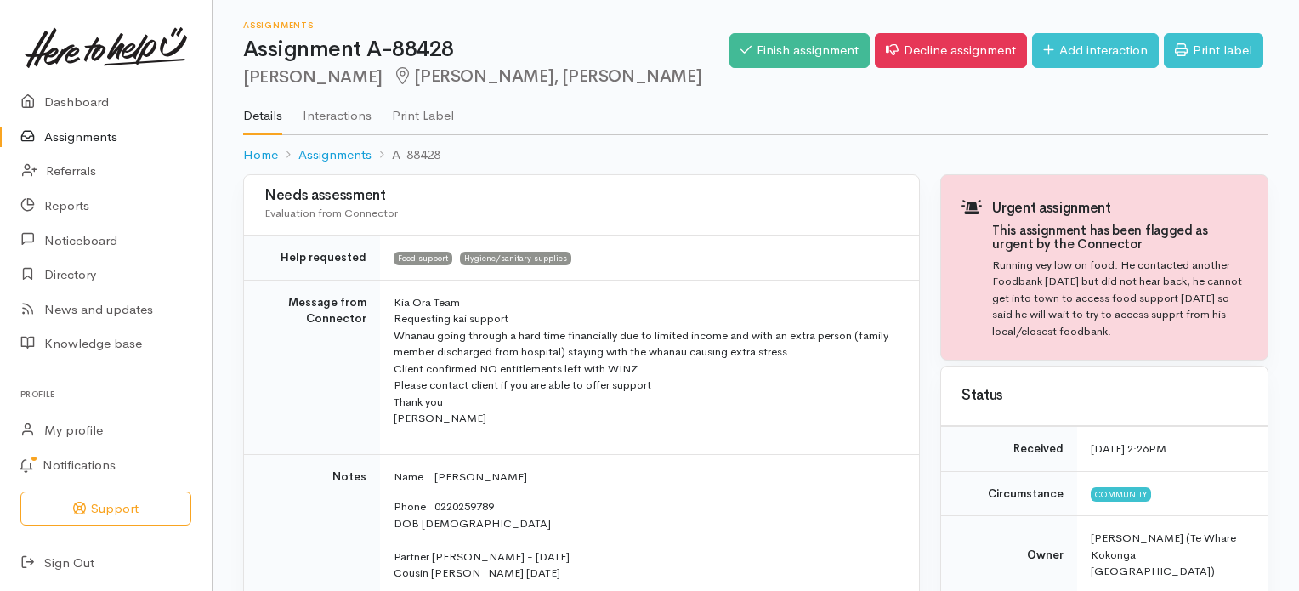
click at [92, 141] on link "Assignments" at bounding box center [106, 137] width 212 height 35
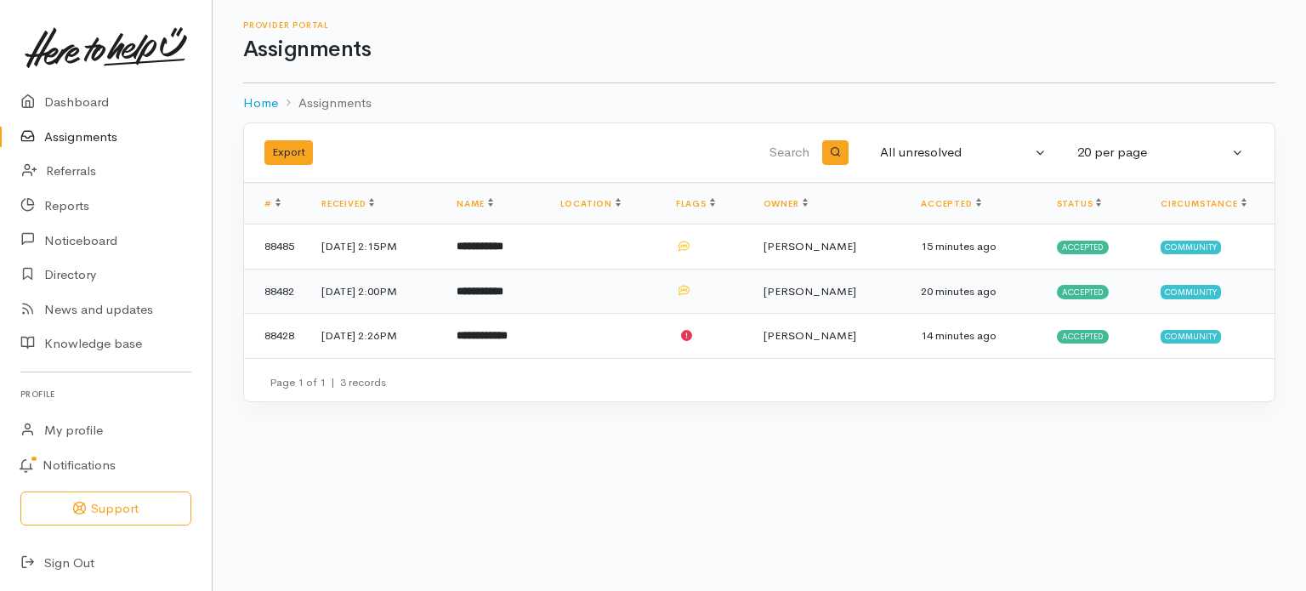
click at [503, 292] on b "**********" at bounding box center [479, 291] width 47 height 11
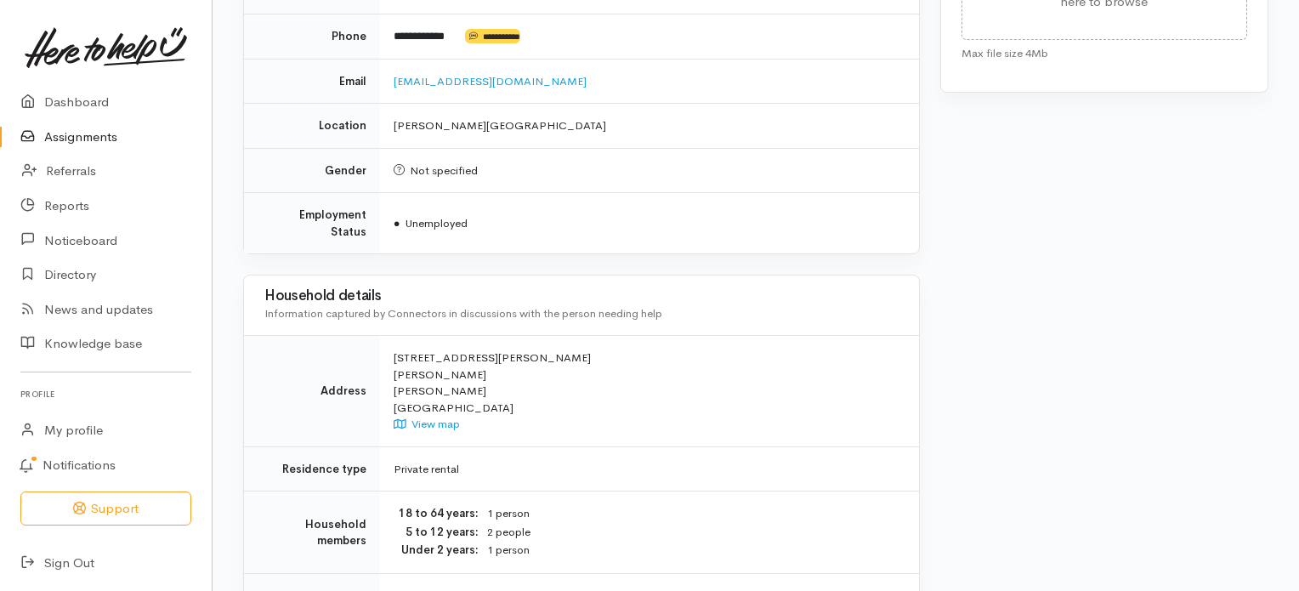
scroll to position [976, 0]
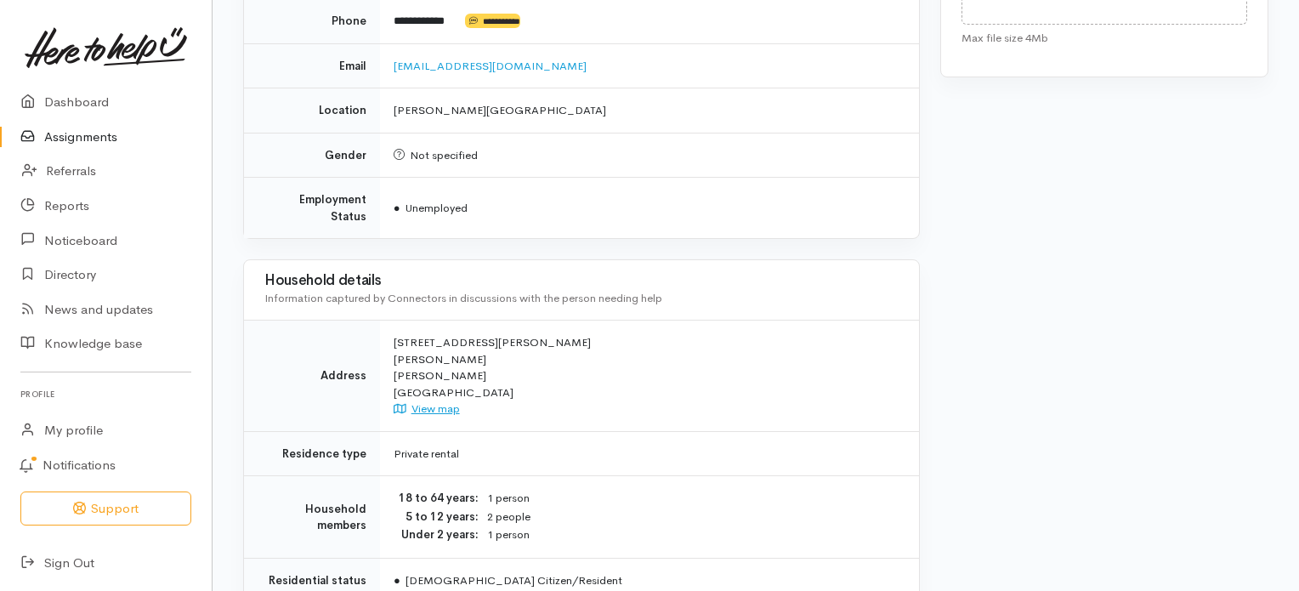
click at [431, 401] on link "View map" at bounding box center [427, 408] width 66 height 14
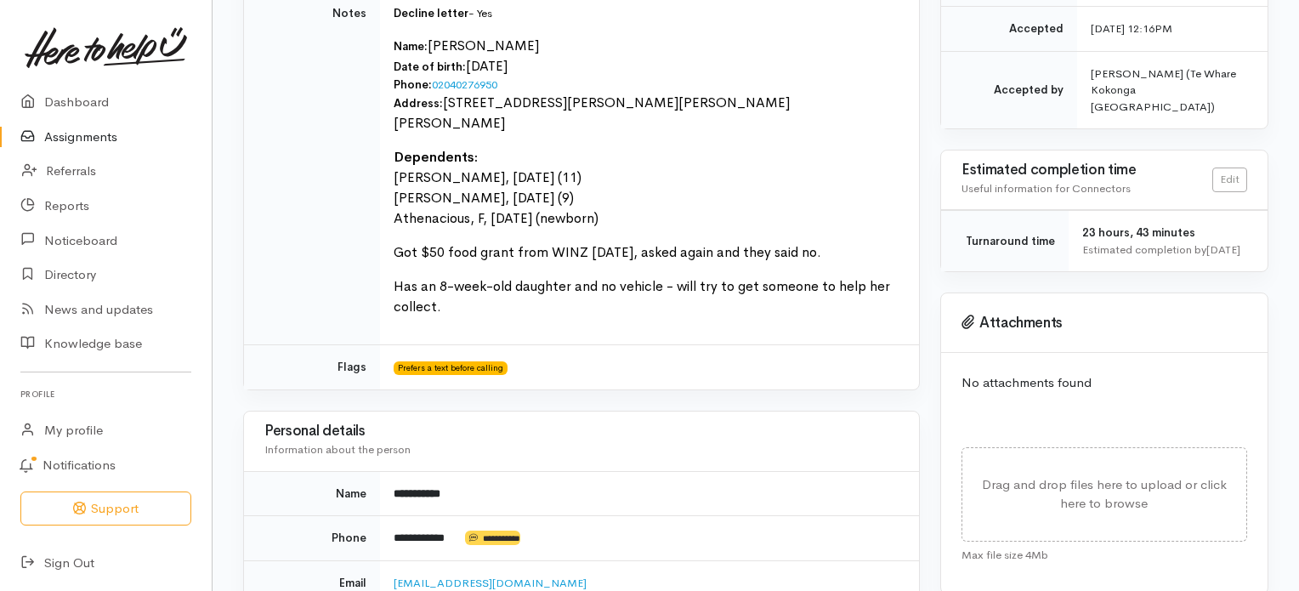
scroll to position [0, 0]
